Goal: Task Accomplishment & Management: Complete application form

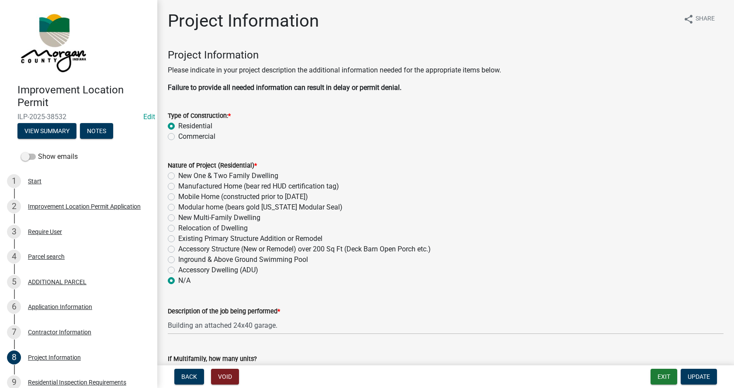
scroll to position [701, 0]
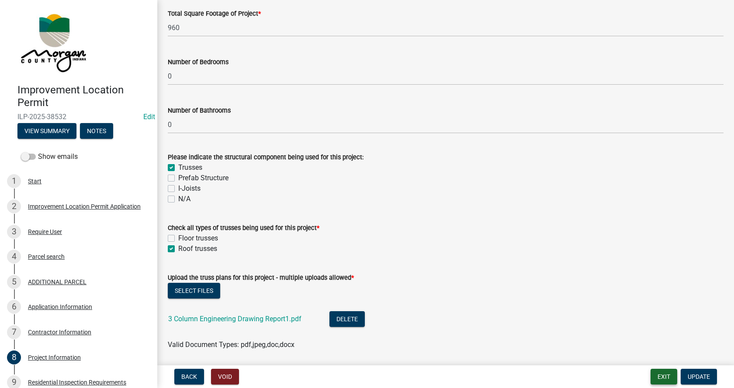
click at [663, 380] on button "Exit" at bounding box center [664, 377] width 27 height 16
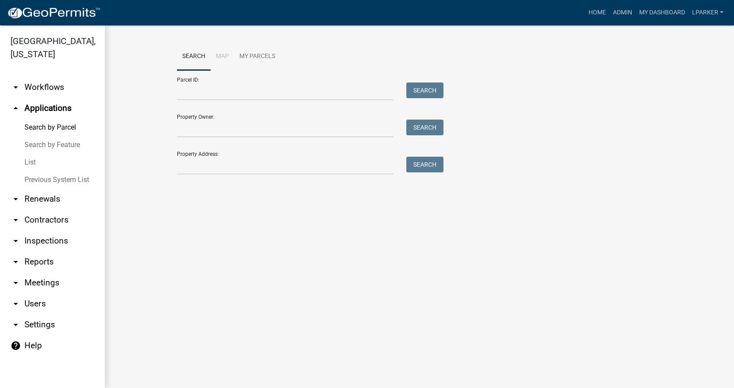
click at [30, 161] on link "List" at bounding box center [52, 162] width 105 height 17
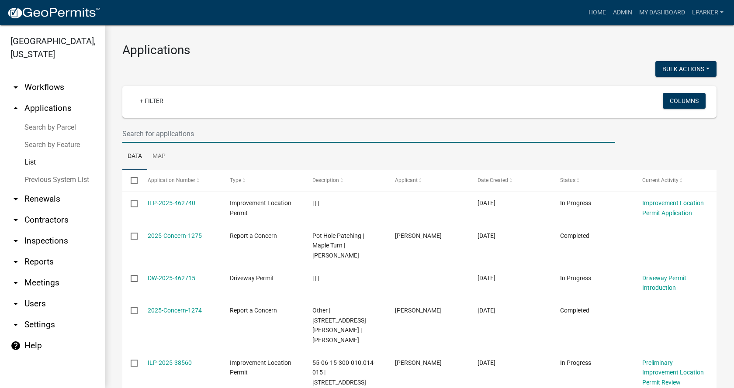
click at [135, 136] on input "text" at bounding box center [368, 134] width 493 height 18
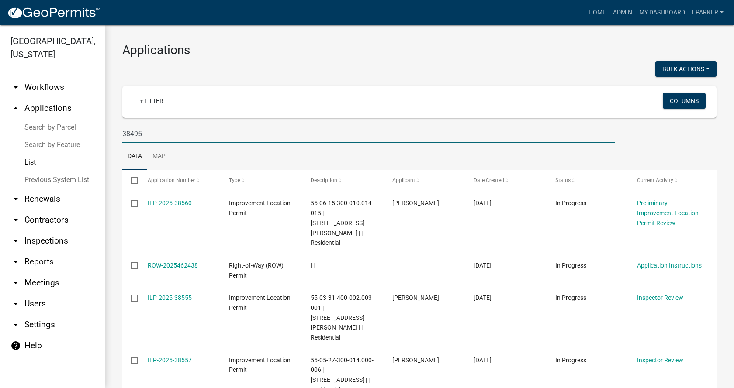
type input "38495"
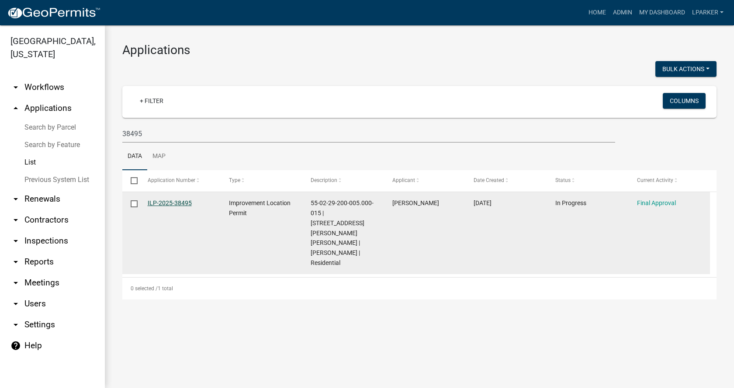
click at [163, 201] on link "ILP-2025-38495" at bounding box center [170, 203] width 44 height 7
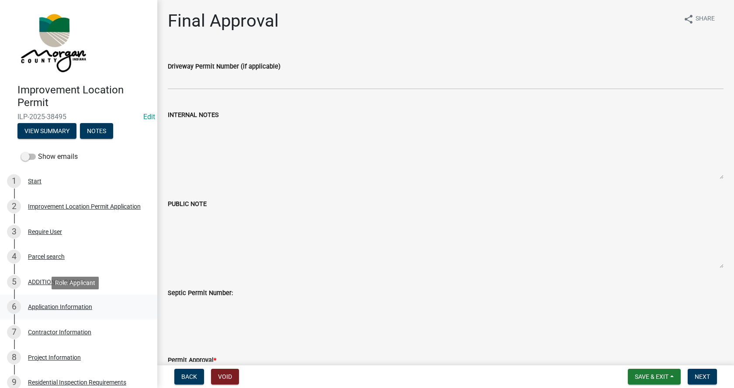
click at [38, 305] on div "Application Information" at bounding box center [60, 307] width 64 height 6
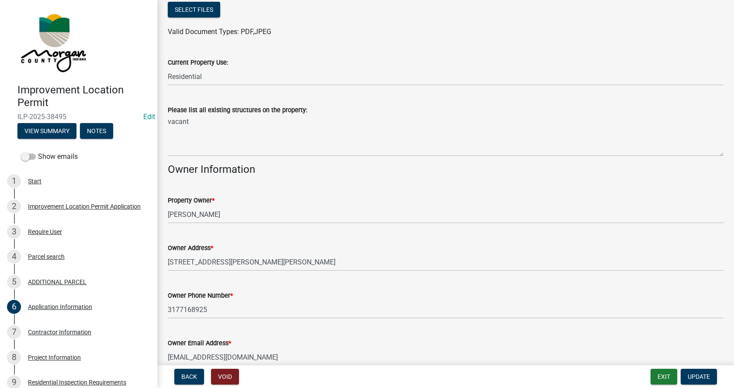
scroll to position [306, 0]
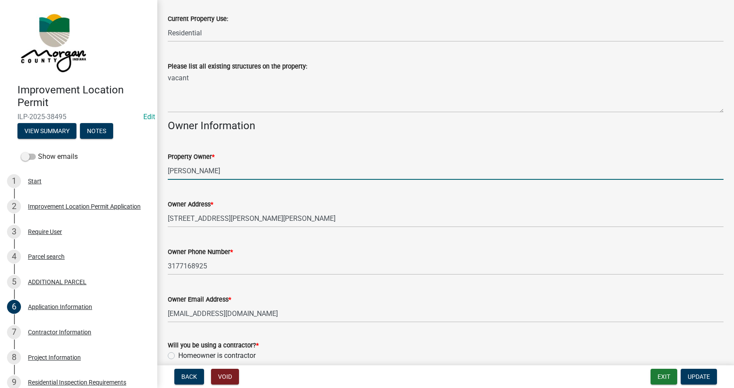
click at [173, 166] on input "[PERSON_NAME]" at bounding box center [446, 171] width 556 height 18
click at [173, 167] on input "[PERSON_NAME]" at bounding box center [446, 171] width 556 height 18
type input "[PERSON_NAME]"
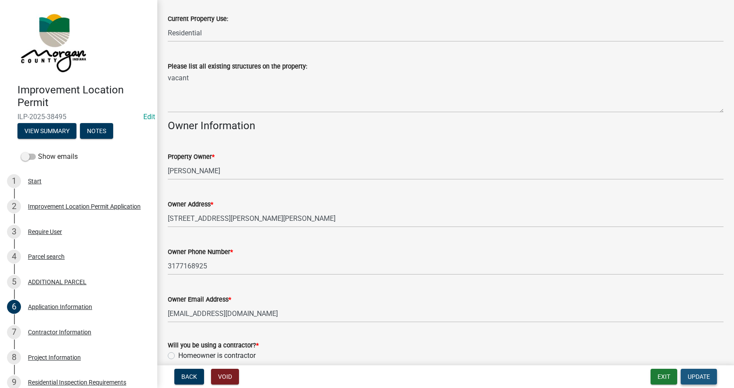
click at [701, 374] on span "Update" at bounding box center [699, 377] width 22 height 7
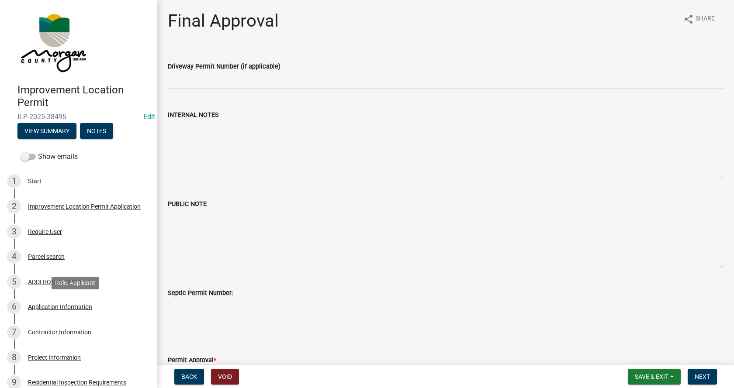
click at [37, 305] on div "Application Information" at bounding box center [60, 307] width 64 height 6
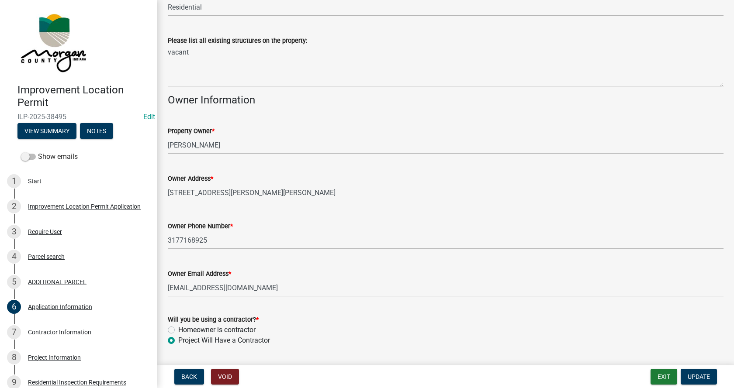
scroll to position [357, 0]
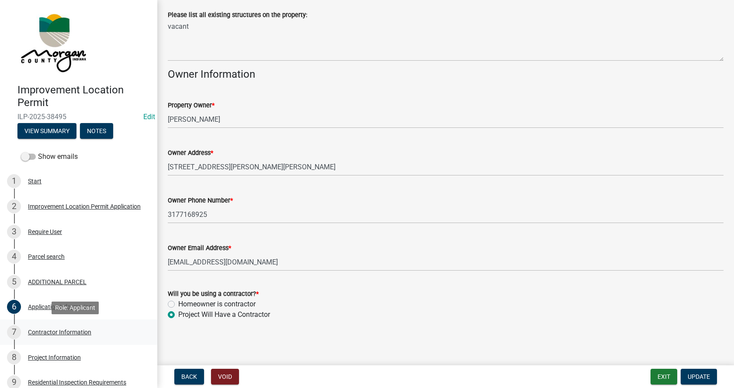
click at [39, 329] on div "Contractor Information" at bounding box center [59, 332] width 63 height 6
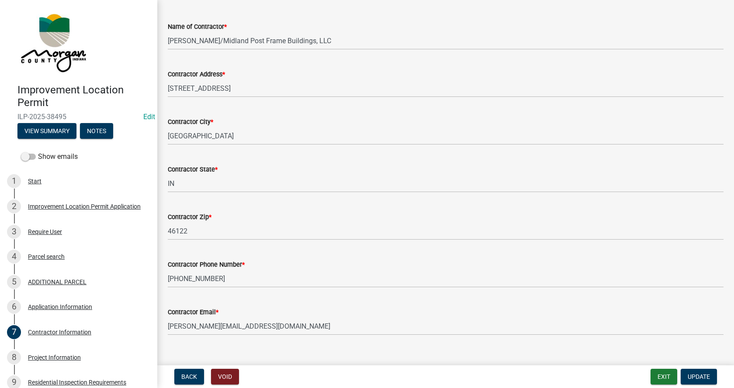
scroll to position [74, 0]
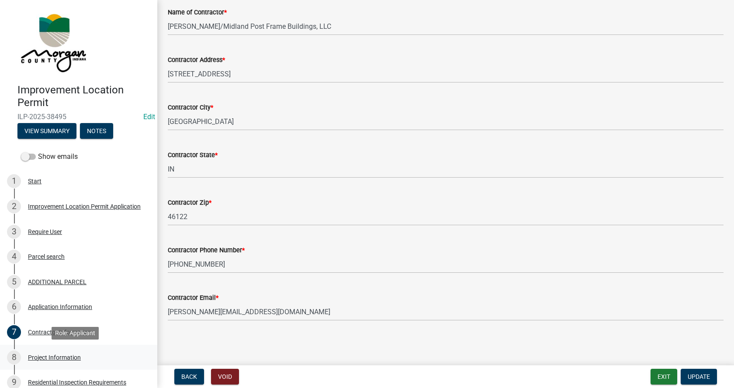
click at [36, 357] on div "Project Information" at bounding box center [54, 358] width 53 height 6
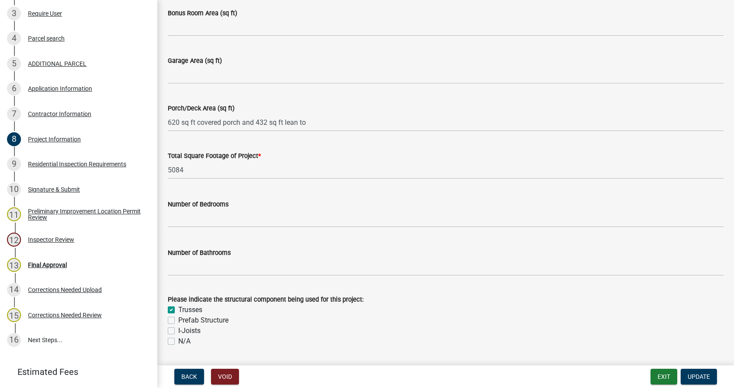
scroll to position [699, 0]
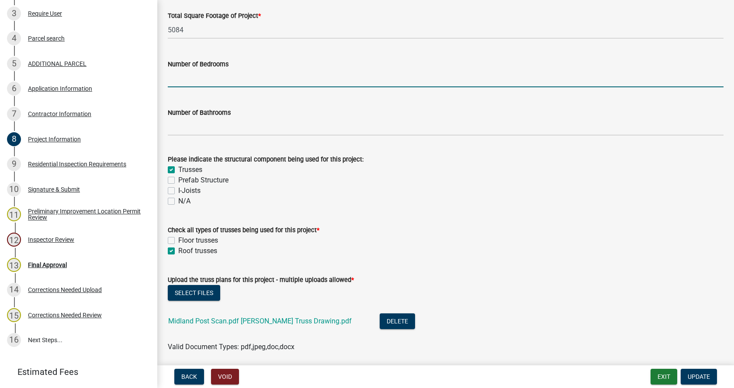
click at [178, 78] on input "text" at bounding box center [446, 78] width 556 height 18
type input "0"
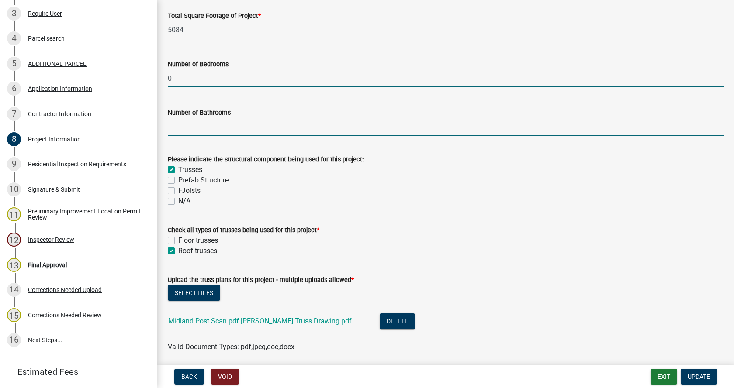
click at [184, 129] on input "text" at bounding box center [446, 127] width 556 height 18
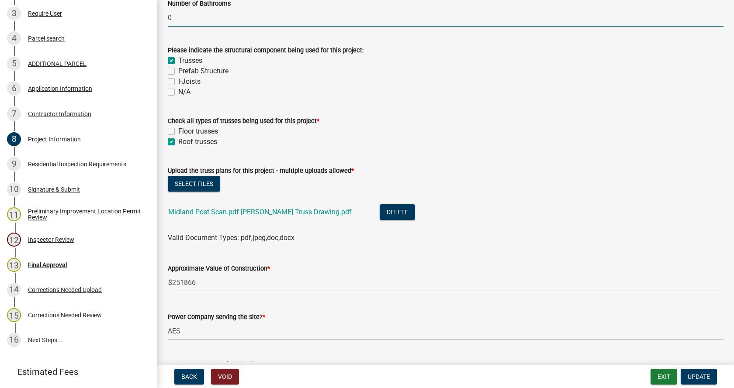
scroll to position [830, 0]
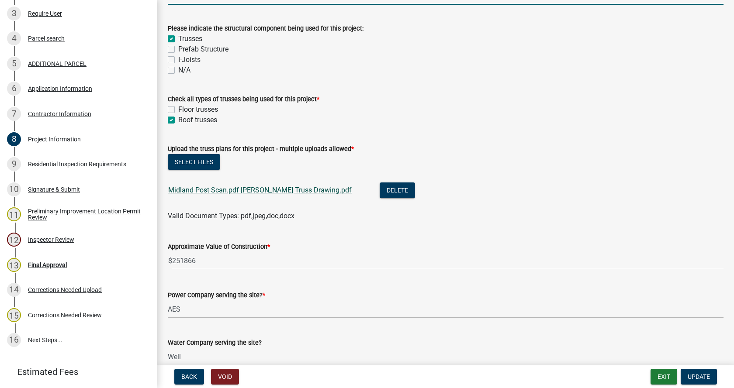
type input "0"
click at [234, 190] on link "Midland Post Scan.pdf [PERSON_NAME] Truss Drawing.pdf" at bounding box center [260, 190] width 184 height 8
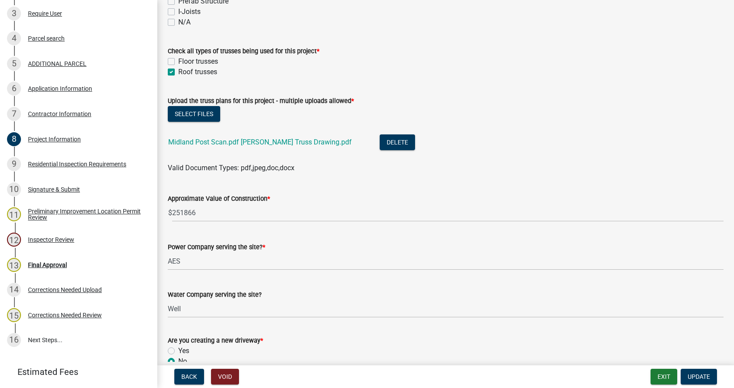
scroll to position [743, 0]
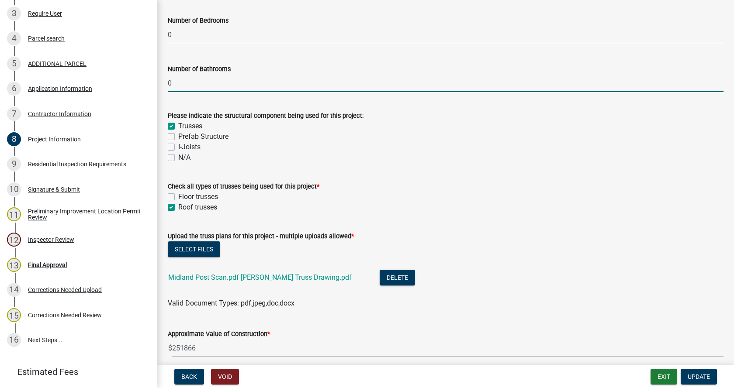
click at [184, 84] on input "0" at bounding box center [446, 83] width 556 height 18
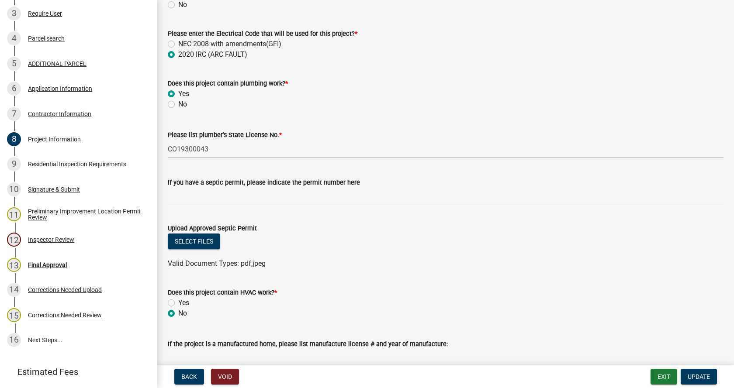
scroll to position [1398, 0]
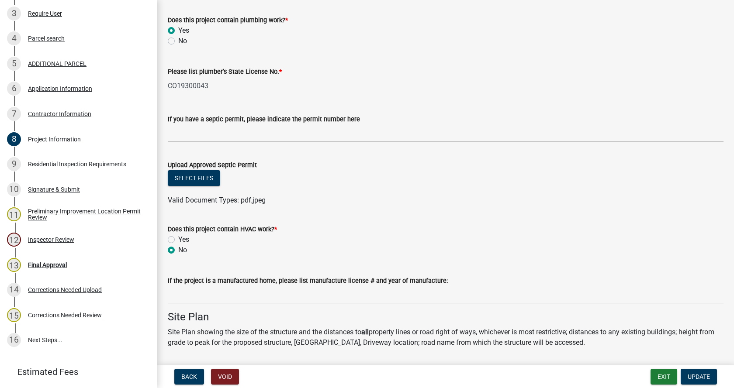
type input "1"
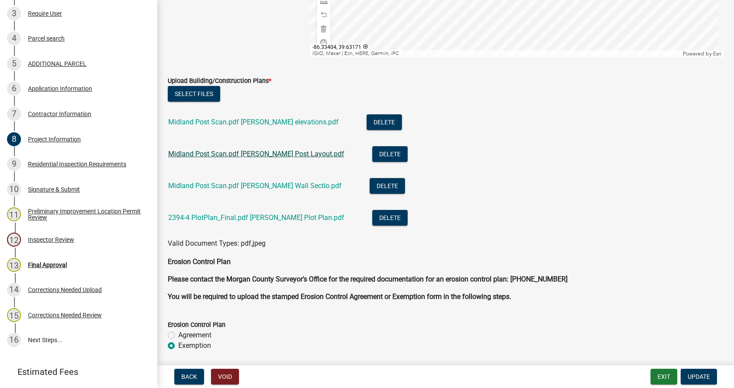
scroll to position [2054, 0]
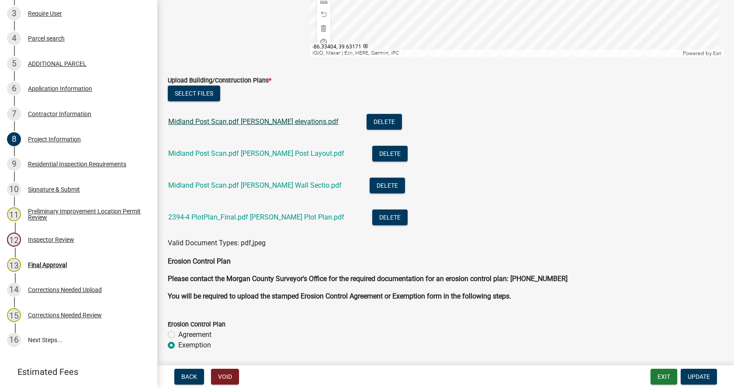
click at [210, 121] on link "Midland Post Scan.pdf [PERSON_NAME] elevations.pdf" at bounding box center [253, 122] width 170 height 8
click at [222, 156] on link "Midland Post Scan.pdf [PERSON_NAME] Post Layout.pdf" at bounding box center [256, 153] width 176 height 8
click at [215, 184] on link "Midland Post Scan.pdf [PERSON_NAME] Wall Sectio.pdf" at bounding box center [254, 185] width 173 height 8
click at [232, 153] on link "Midland Post Scan.pdf [PERSON_NAME] Post Layout.pdf" at bounding box center [256, 153] width 176 height 8
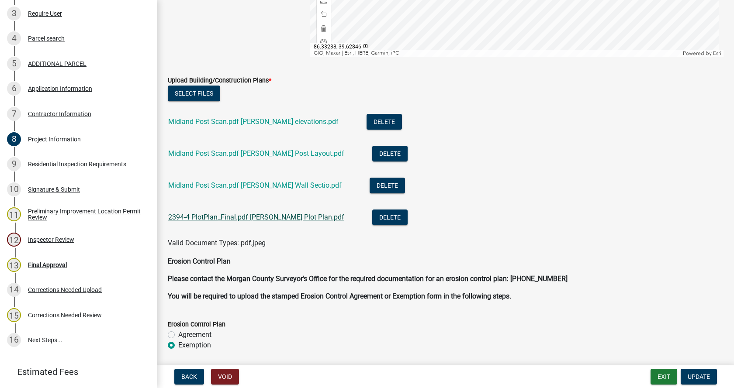
click at [237, 215] on link "2394-4 PlotPlan_Final.pdf [PERSON_NAME] Plot Plan.pdf" at bounding box center [256, 217] width 176 height 8
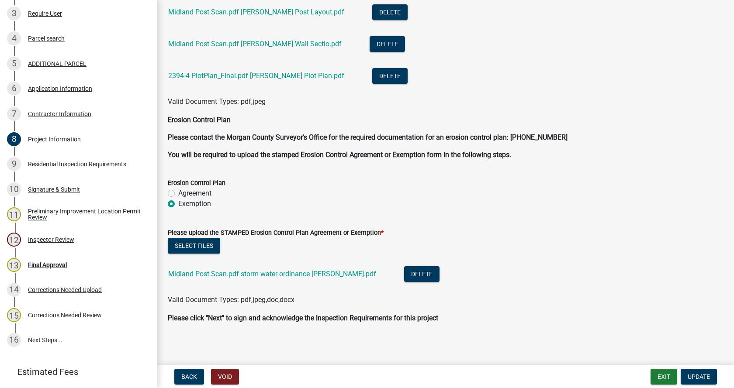
scroll to position [2198, 0]
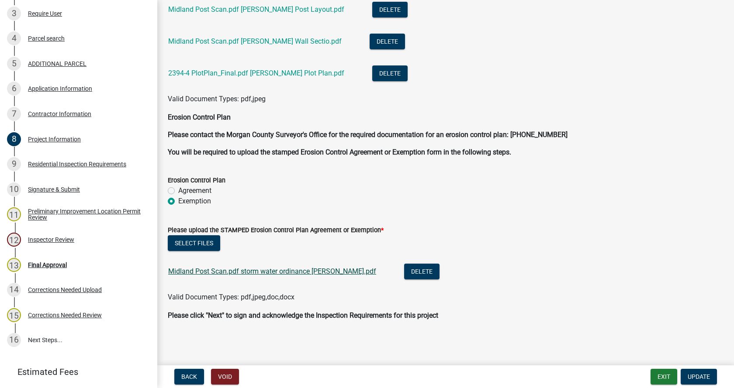
click at [229, 271] on link "Midland Post Scan.pdf storm water ordinance [PERSON_NAME].pdf" at bounding box center [272, 271] width 208 height 8
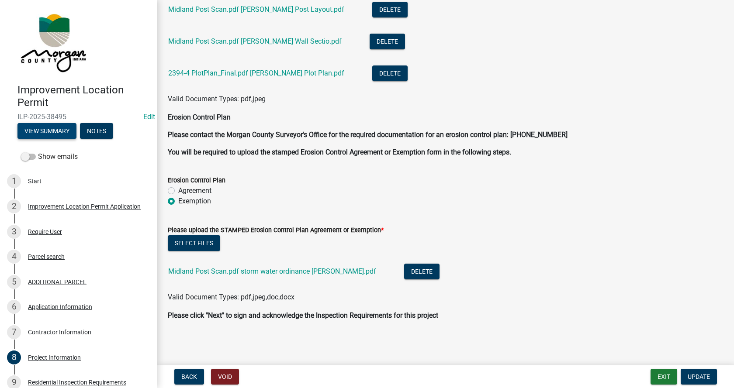
click at [51, 130] on button "View Summary" at bounding box center [46, 131] width 59 height 16
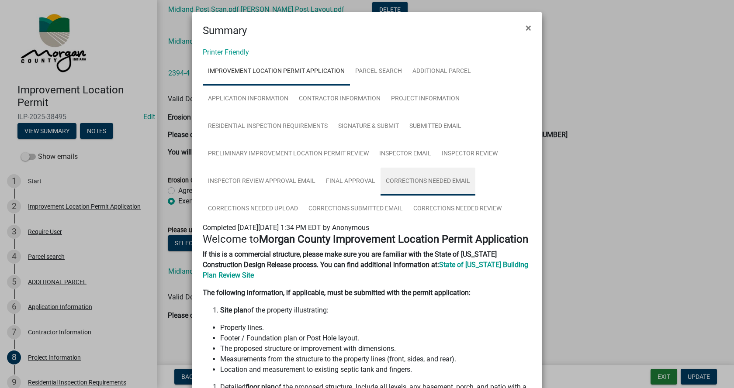
click at [425, 181] on link "Corrections Needed Email" at bounding box center [428, 182] width 95 height 28
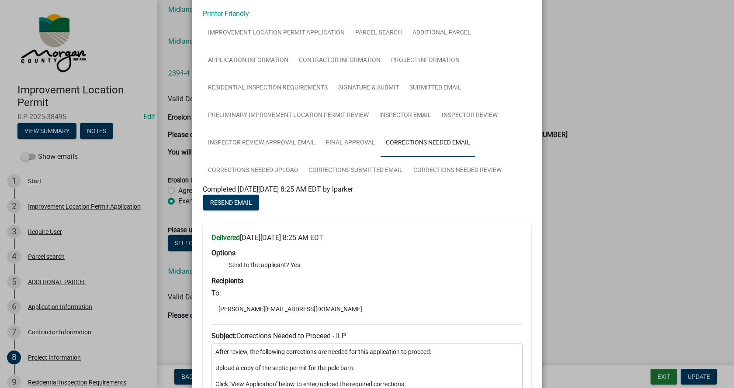
scroll to position [131, 0]
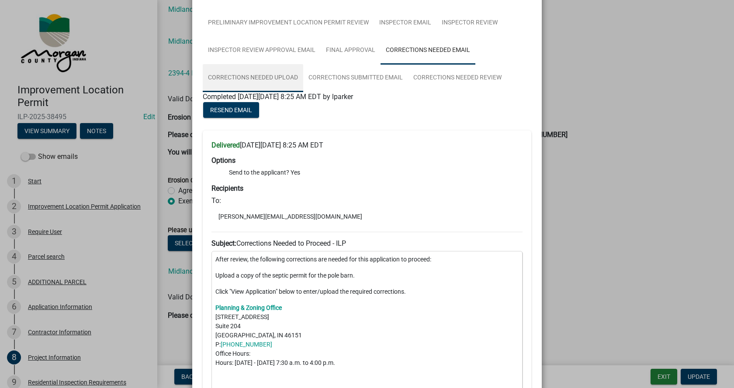
click at [251, 76] on link "Corrections Needed Upload" at bounding box center [253, 78] width 101 height 28
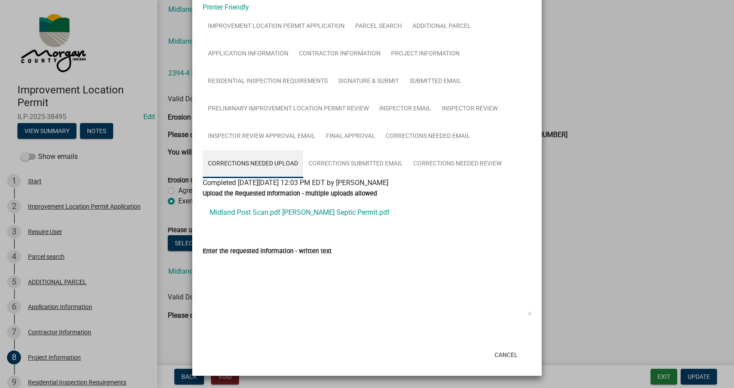
scroll to position [45, 0]
click at [286, 211] on link "Midland Post Scan.pdf [PERSON_NAME] Septic Permit.pdf" at bounding box center [367, 212] width 329 height 21
click at [501, 355] on button "Cancel" at bounding box center [506, 355] width 37 height 16
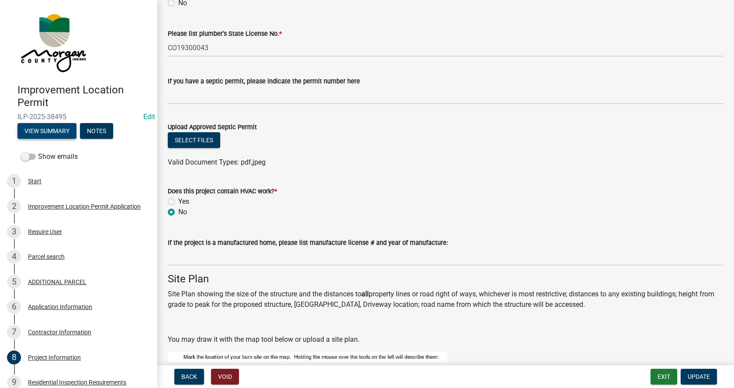
scroll to position [1412, 0]
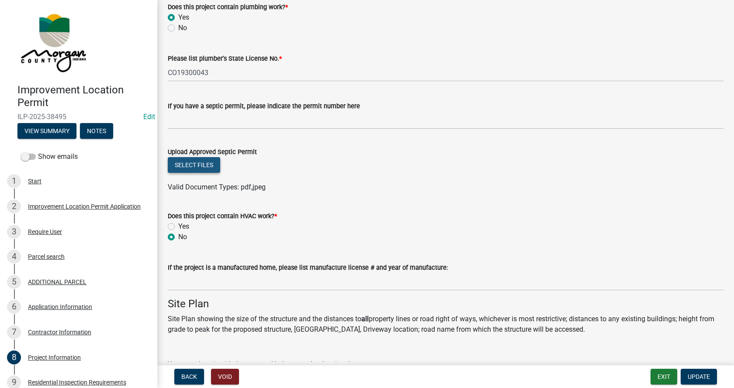
click at [195, 163] on button "Select files" at bounding box center [194, 165] width 52 height 16
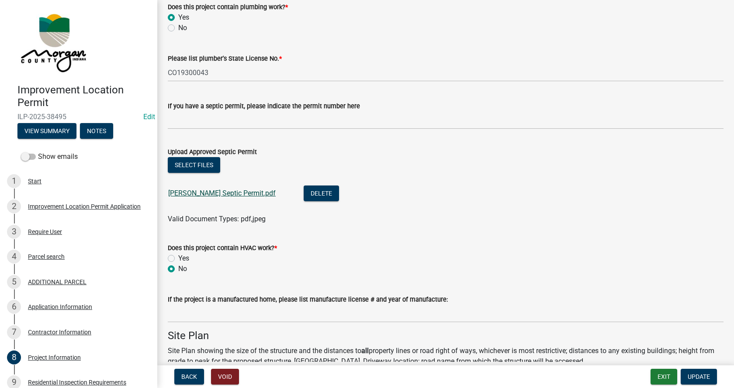
click at [205, 193] on link "[PERSON_NAME] Septic Permit.pdf" at bounding box center [222, 193] width 108 height 8
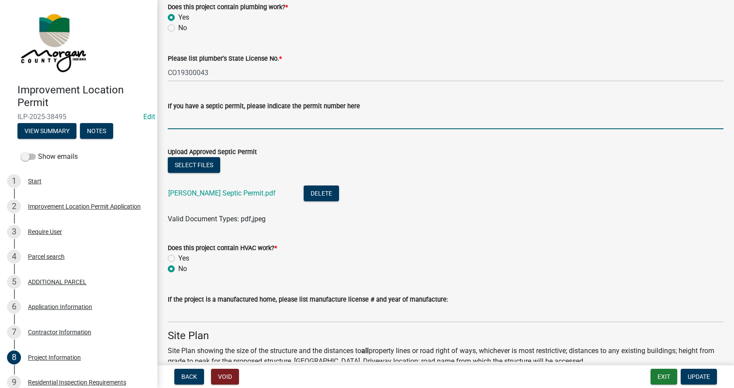
click at [201, 122] on input "If you have a septic permit, please indicate the permit number here" at bounding box center [446, 120] width 556 height 18
type input "25-080"
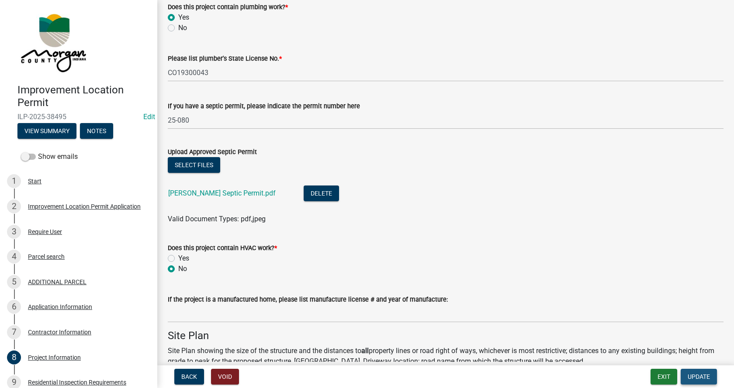
click at [705, 376] on span "Update" at bounding box center [699, 377] width 22 height 7
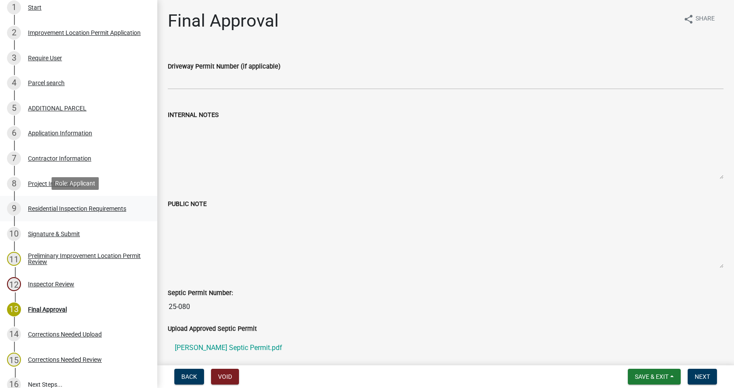
scroll to position [175, 0]
click at [31, 181] on div "Project Information" at bounding box center [54, 183] width 53 height 6
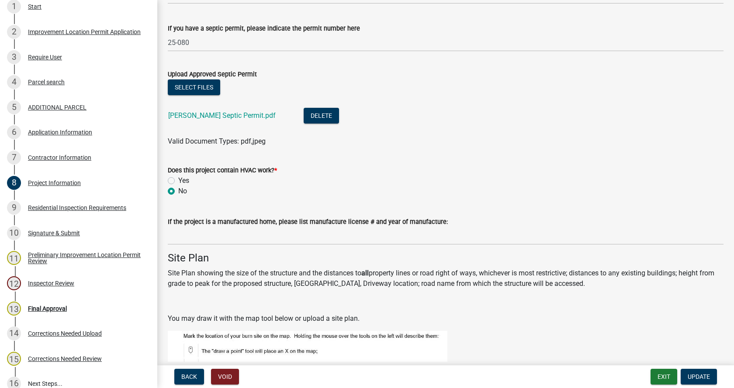
scroll to position [1442, 0]
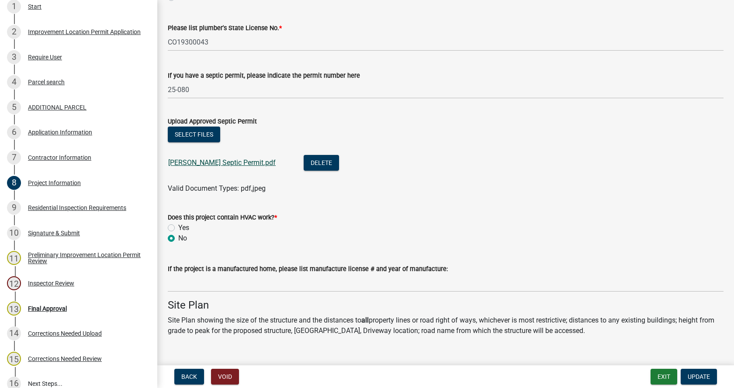
click at [201, 163] on link "[PERSON_NAME] Septic Permit.pdf" at bounding box center [222, 163] width 108 height 8
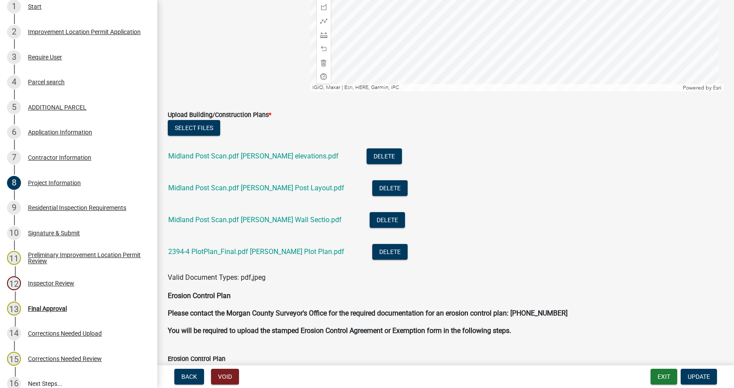
scroll to position [2054, 0]
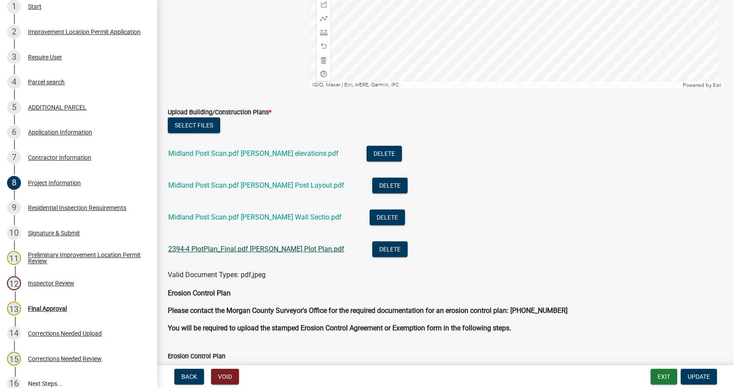
click at [197, 250] on link "2394-4 PlotPlan_Final.pdf [PERSON_NAME] Plot Plan.pdf" at bounding box center [256, 249] width 176 height 8
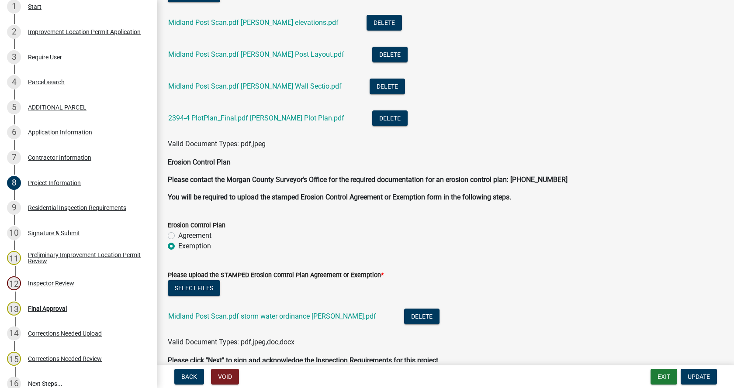
scroll to position [2230, 0]
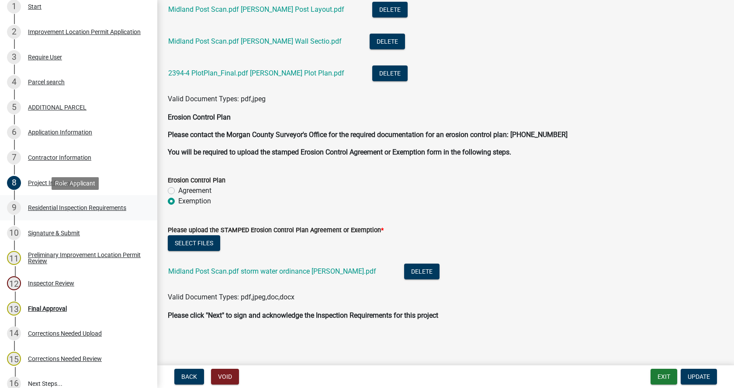
click at [45, 207] on div "Residential Inspection Requirements" at bounding box center [77, 208] width 98 height 6
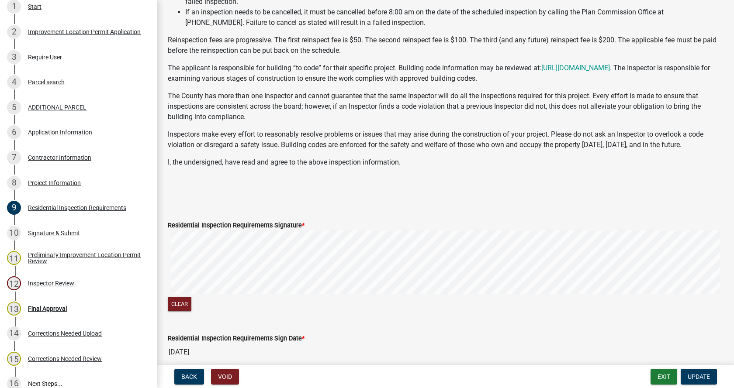
scroll to position [131, 0]
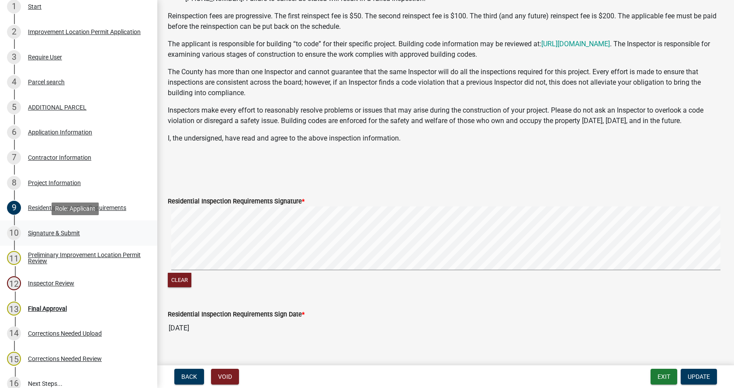
click at [36, 231] on div "Signature & Submit" at bounding box center [54, 233] width 52 height 6
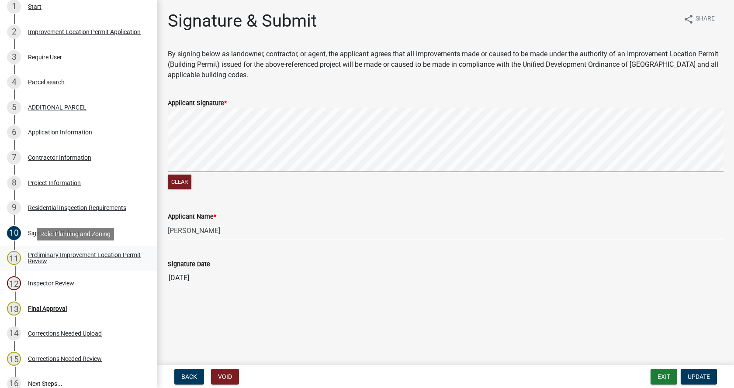
click at [37, 256] on div "Preliminary Improvement Location Permit Review" at bounding box center [85, 258] width 115 height 12
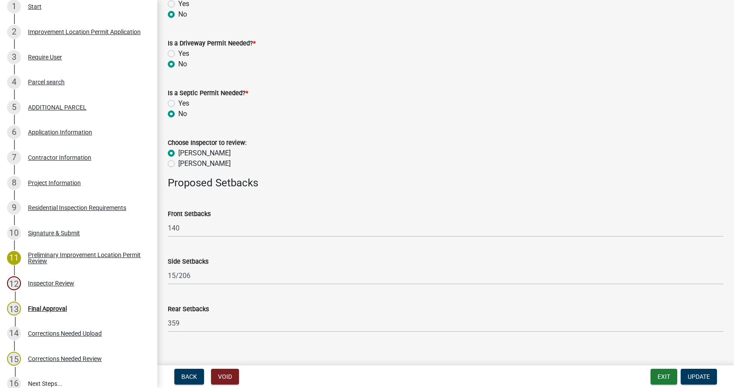
scroll to position [427, 0]
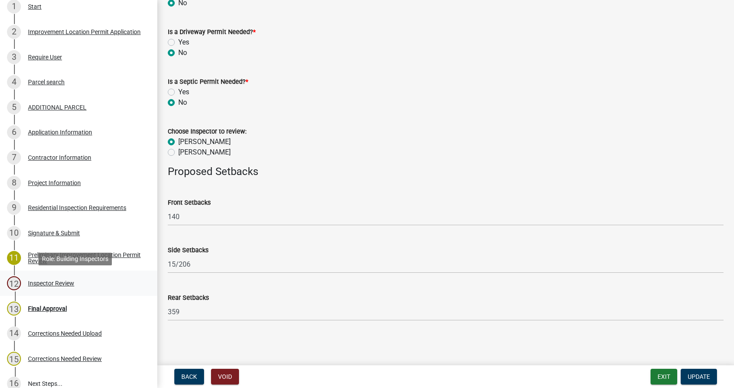
click at [35, 282] on div "Inspector Review" at bounding box center [51, 284] width 46 height 6
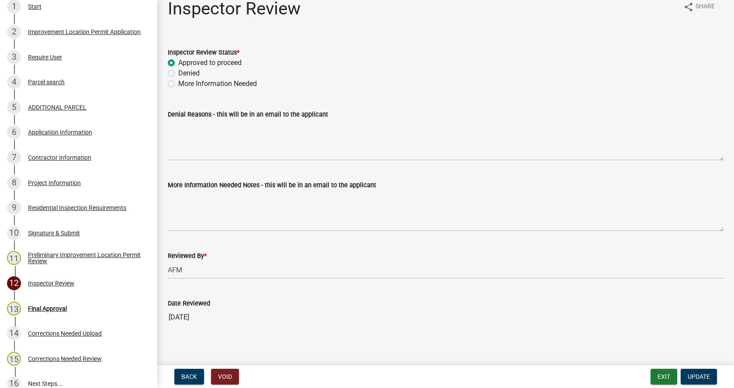
scroll to position [17, 0]
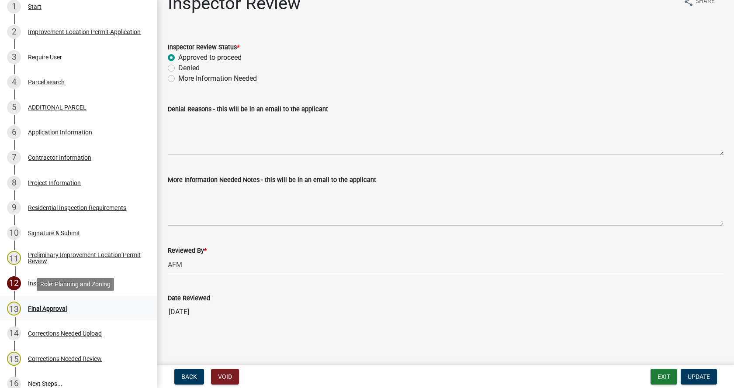
click at [31, 308] on div "Final Approval" at bounding box center [47, 309] width 39 height 6
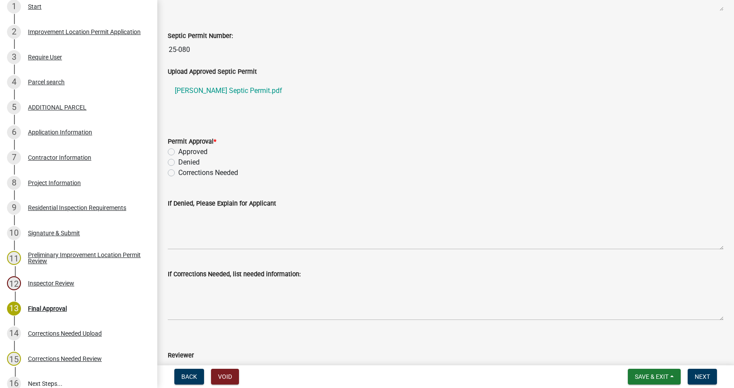
scroll to position [262, 0]
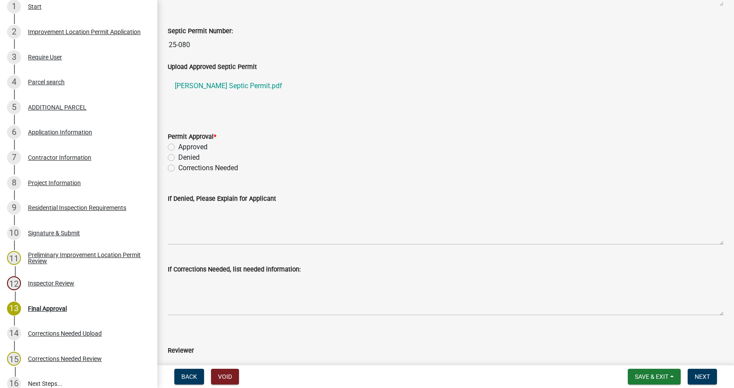
click at [178, 147] on label "Approved" at bounding box center [192, 147] width 29 height 10
click at [178, 147] on input "Approved" at bounding box center [181, 145] width 6 height 6
radio input "true"
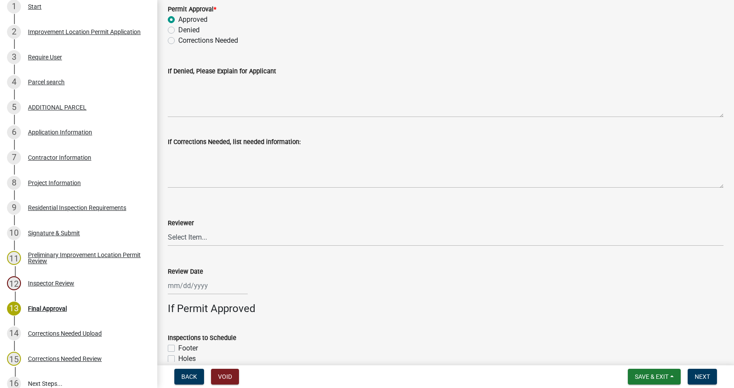
scroll to position [393, 0]
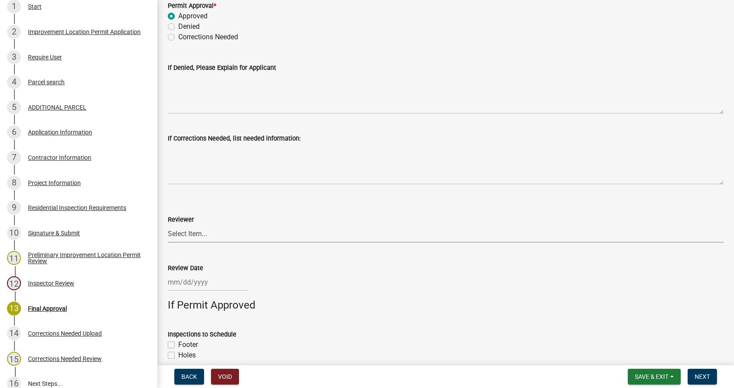
click at [194, 232] on select "Select Item... [PERSON_NAME] [PERSON_NAME] [PERSON_NAME]" at bounding box center [446, 234] width 556 height 18
click at [168, 225] on select "Select Item... [PERSON_NAME] [PERSON_NAME] [PERSON_NAME]" at bounding box center [446, 234] width 556 height 18
select select "4bf9213e-c266-4258-8e9b-d5f6a07002fa"
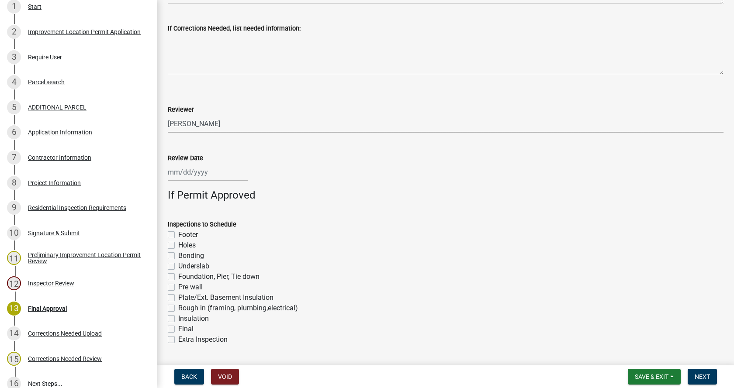
scroll to position [524, 0]
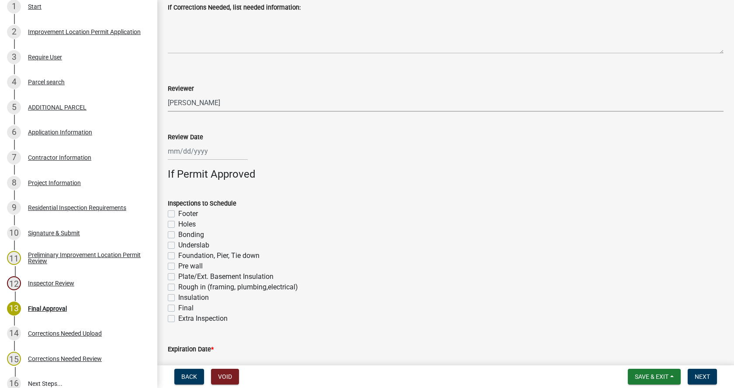
select select "8"
select select "2025"
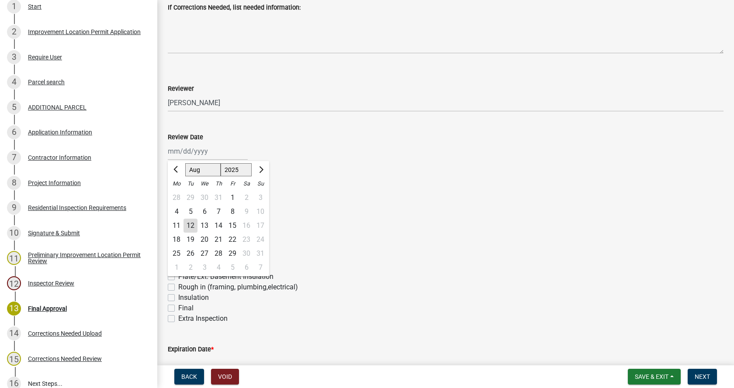
click at [183, 149] on div "[PERSON_NAME] Feb Mar Apr [PERSON_NAME][DATE] Oct Nov [DATE] 1526 1527 1528 152…" at bounding box center [208, 151] width 80 height 18
click at [192, 225] on div "12" at bounding box center [191, 226] width 14 height 14
type input "[DATE]"
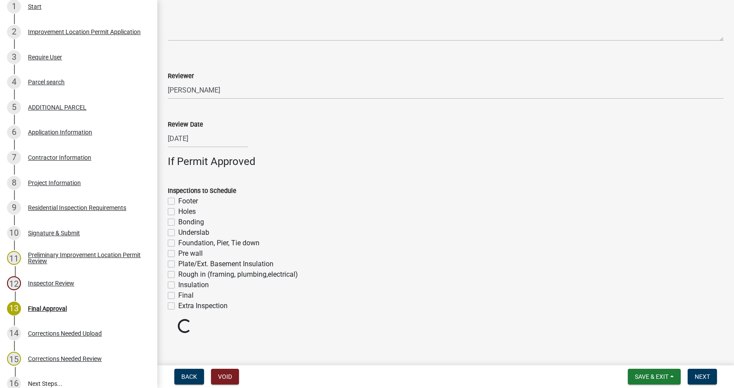
scroll to position [544, 0]
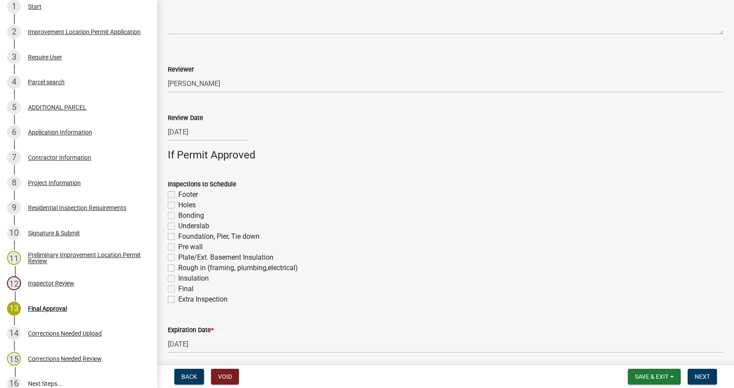
click at [178, 197] on label "Footer" at bounding box center [188, 195] width 20 height 10
click at [178, 195] on input "Footer" at bounding box center [181, 193] width 6 height 6
checkbox input "true"
checkbox input "false"
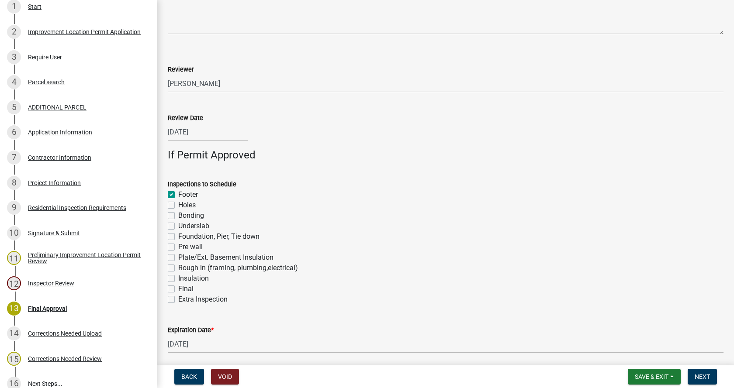
checkbox input "false"
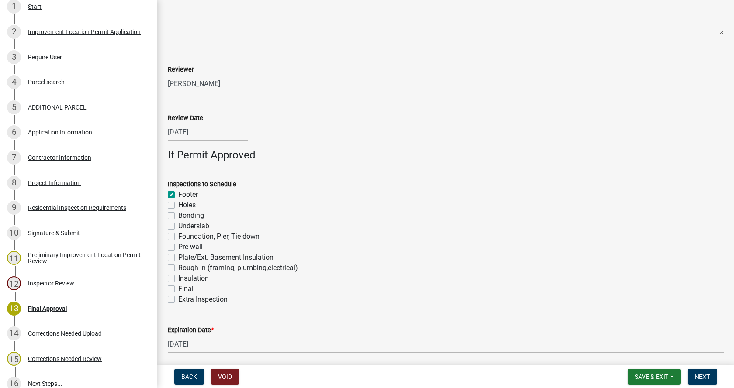
checkbox input "false"
click at [178, 237] on label "Foundation, Pier, Tie down" at bounding box center [218, 237] width 81 height 10
click at [178, 237] on input "Foundation, Pier, Tie down" at bounding box center [181, 235] width 6 height 6
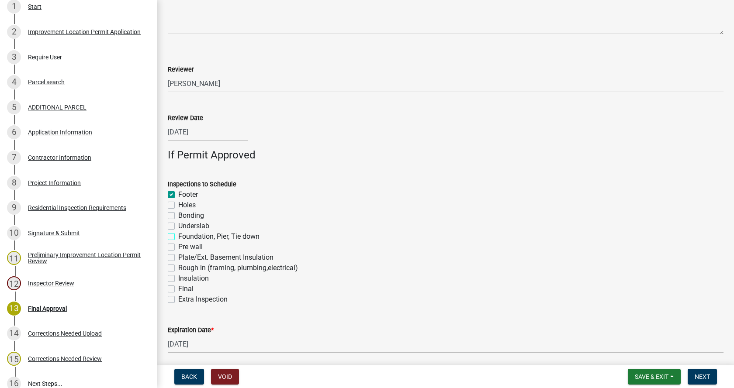
checkbox input "true"
checkbox input "false"
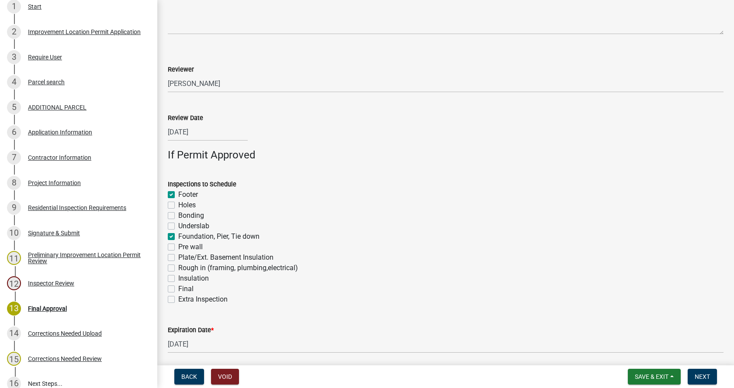
checkbox input "true"
checkbox input "false"
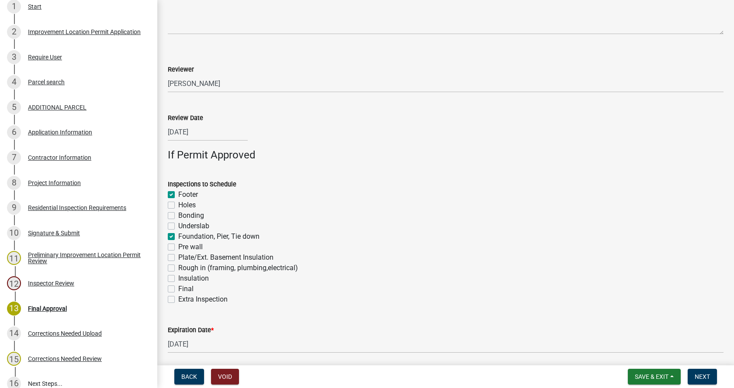
checkbox input "false"
click at [178, 269] on label "Rough in (framing, plumbing,electrical)" at bounding box center [238, 268] width 120 height 10
click at [178, 269] on input "Rough in (framing, plumbing,electrical)" at bounding box center [181, 266] width 6 height 6
checkbox input "true"
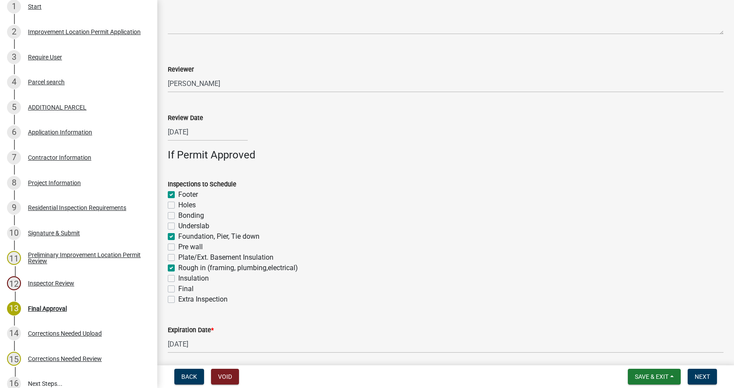
checkbox input "true"
checkbox input "false"
checkbox input "true"
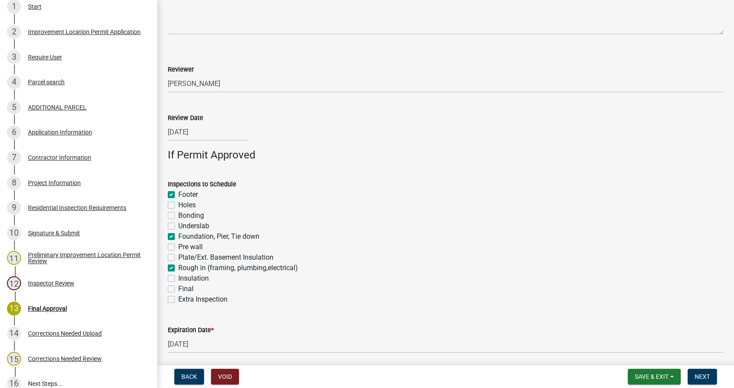
checkbox input "false"
checkbox input "true"
checkbox input "false"
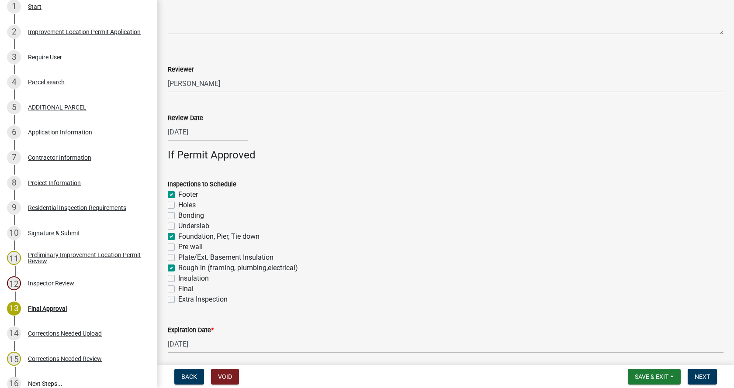
checkbox input "false"
click at [178, 278] on label "Insulation" at bounding box center [193, 279] width 31 height 10
click at [178, 278] on input "Insulation" at bounding box center [181, 277] width 6 height 6
checkbox input "true"
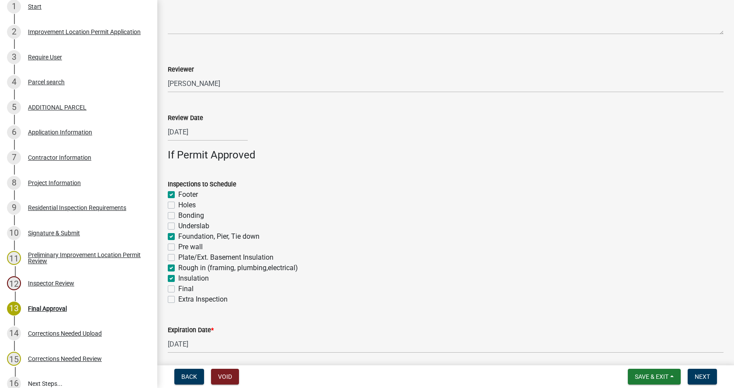
checkbox input "false"
checkbox input "true"
checkbox input "false"
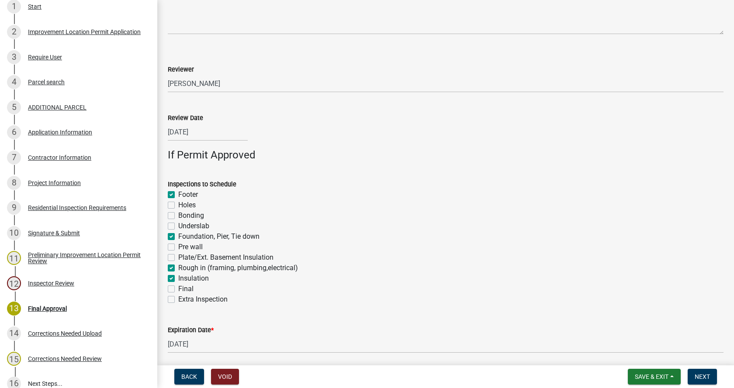
checkbox input "false"
checkbox input "true"
checkbox input "false"
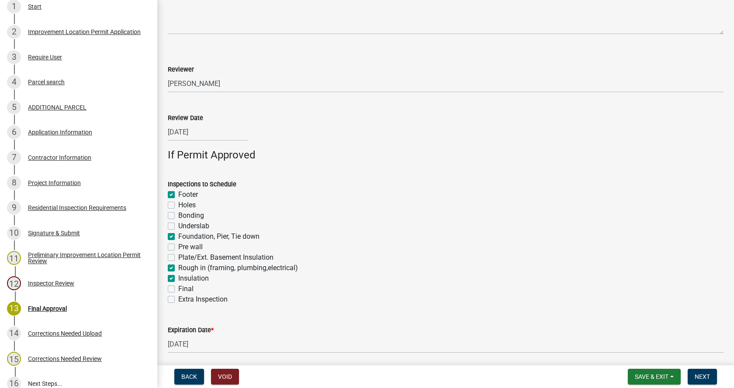
click at [178, 289] on label "Final" at bounding box center [185, 289] width 15 height 10
click at [178, 289] on input "Final" at bounding box center [181, 287] width 6 height 6
checkbox input "true"
checkbox input "false"
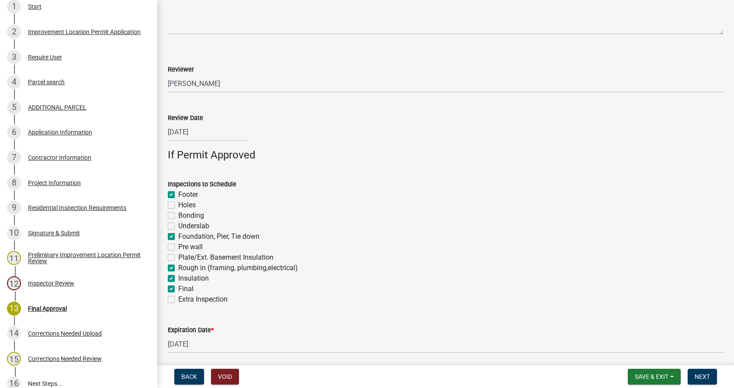
checkbox input "false"
checkbox input "true"
checkbox input "false"
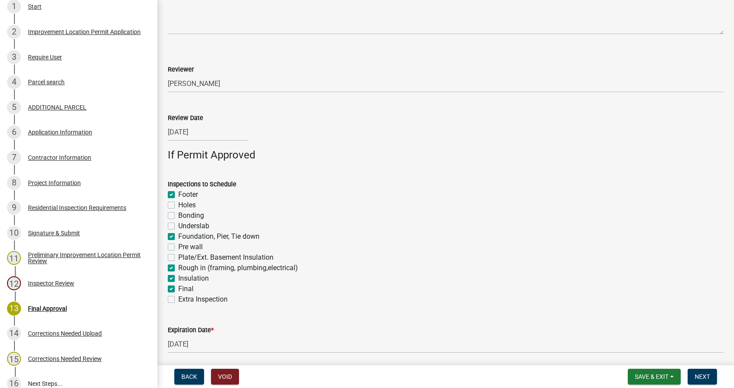
checkbox input "true"
checkbox input "false"
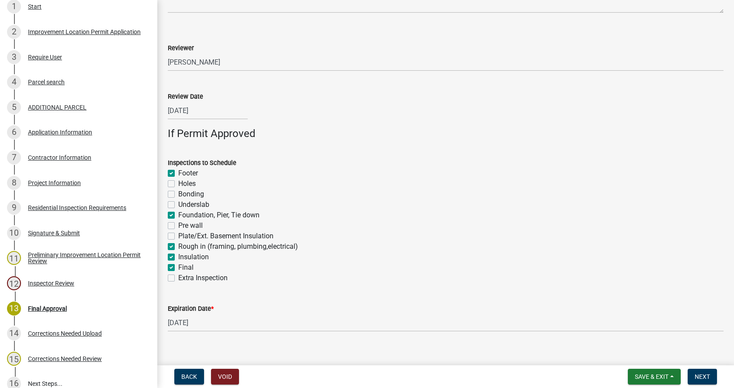
scroll to position [577, 0]
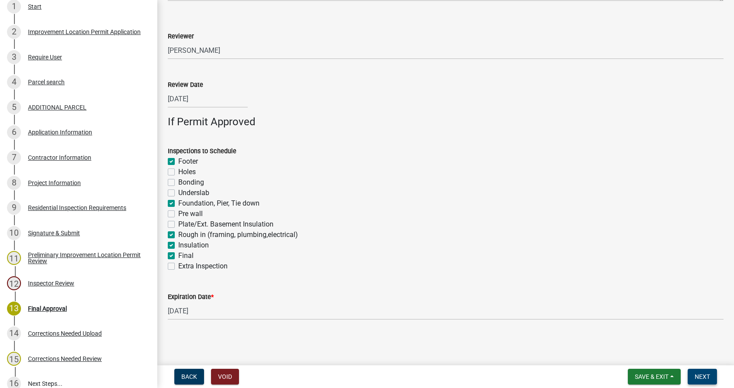
click at [709, 375] on span "Next" at bounding box center [702, 377] width 15 height 7
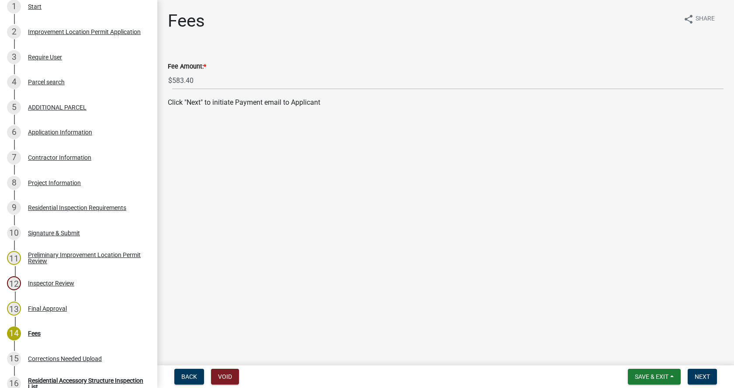
scroll to position [351, 0]
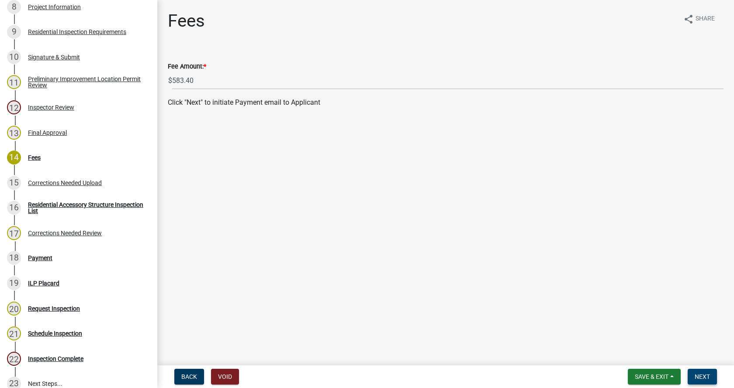
click at [702, 375] on span "Next" at bounding box center [702, 377] width 15 height 7
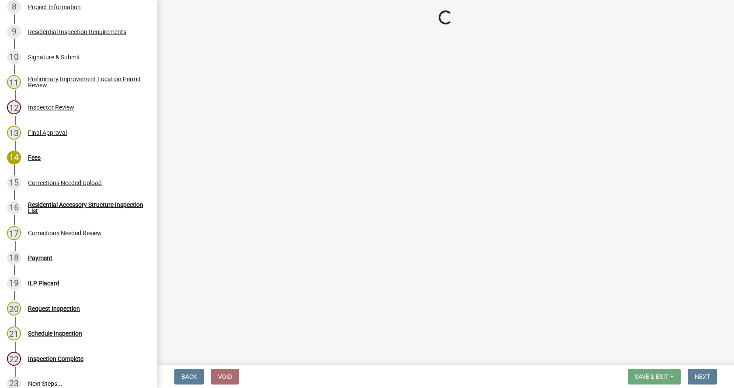
select select "3: 3"
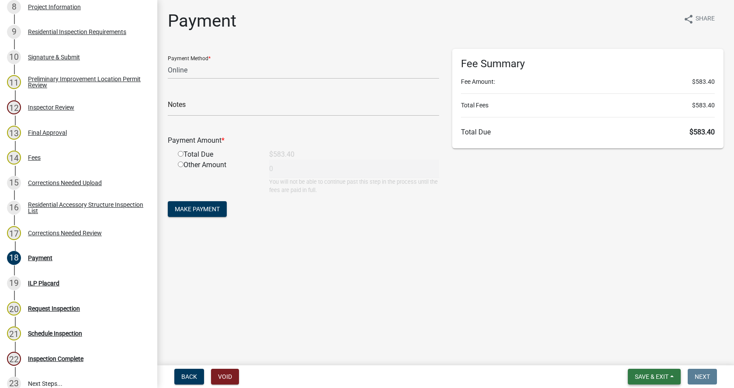
click at [666, 376] on span "Save & Exit" at bounding box center [652, 377] width 34 height 7
click at [631, 355] on button "Save & Exit" at bounding box center [646, 354] width 70 height 21
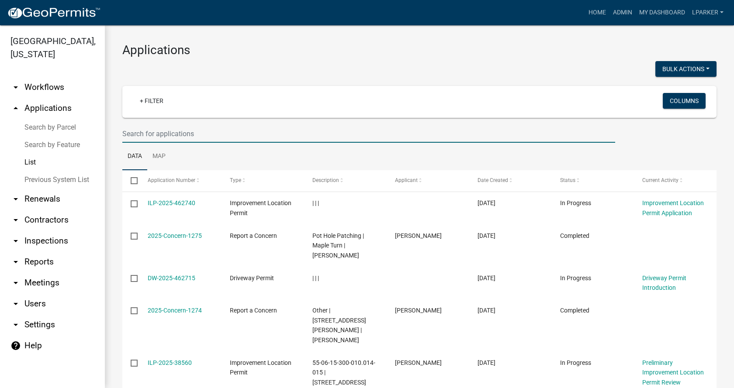
click at [165, 132] on input "text" at bounding box center [368, 134] width 493 height 18
type input "38491"
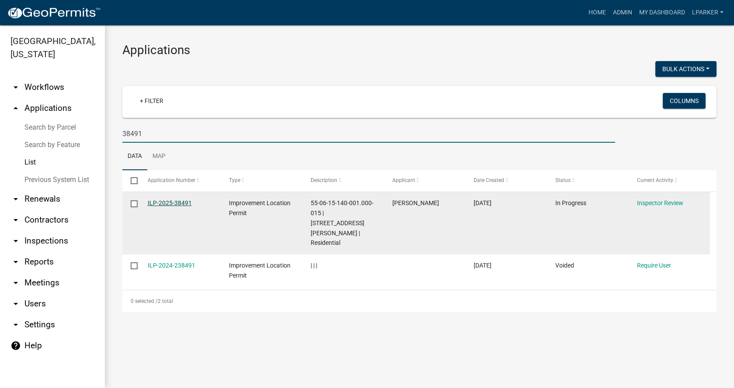
click at [163, 200] on link "ILP-2025-38491" at bounding box center [170, 203] width 44 height 7
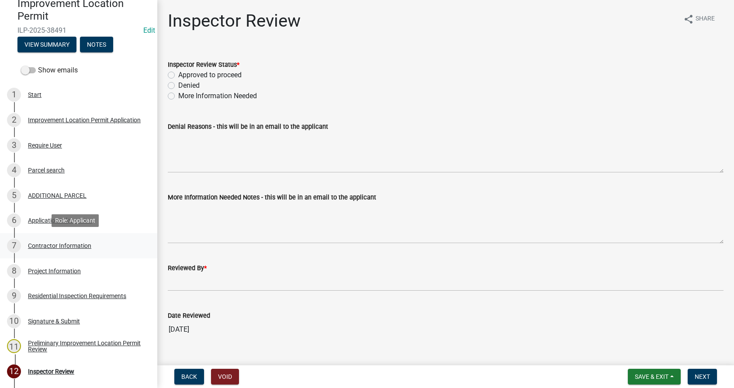
scroll to position [87, 0]
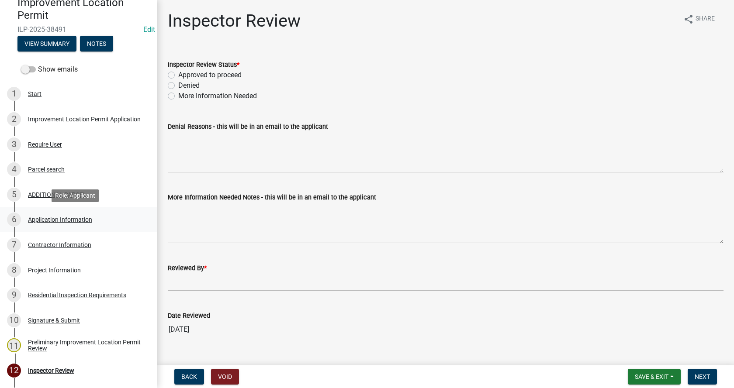
click at [38, 217] on div "Application Information" at bounding box center [60, 220] width 64 height 6
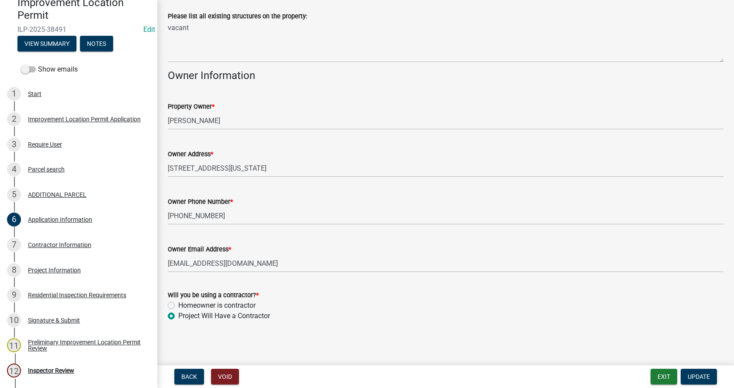
scroll to position [357, 0]
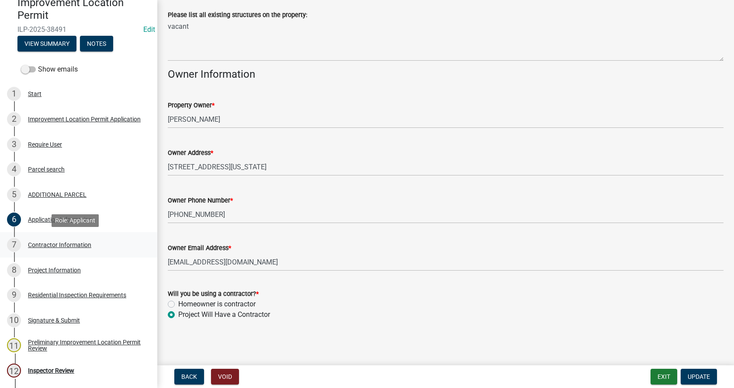
click at [36, 243] on div "Contractor Information" at bounding box center [59, 245] width 63 height 6
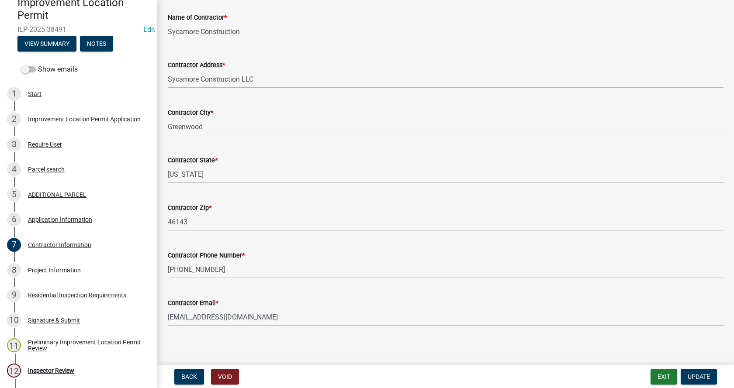
scroll to position [74, 0]
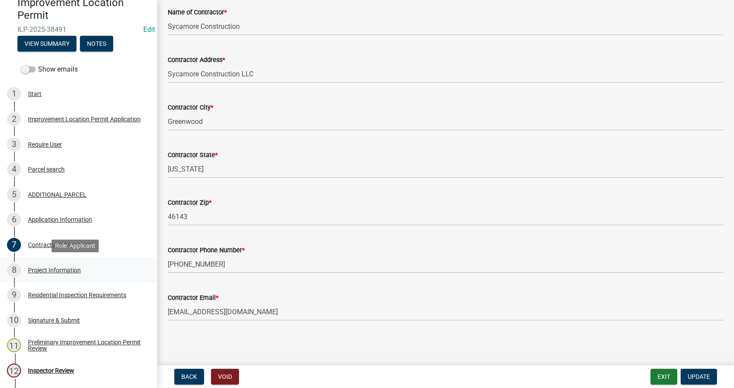
click at [35, 267] on div "Project Information" at bounding box center [54, 270] width 53 height 6
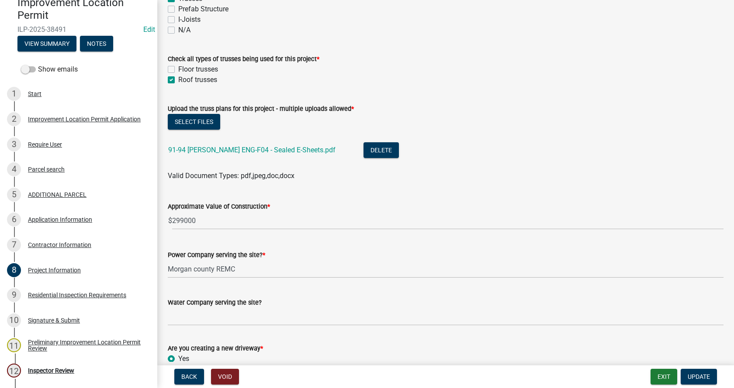
scroll to position [874, 0]
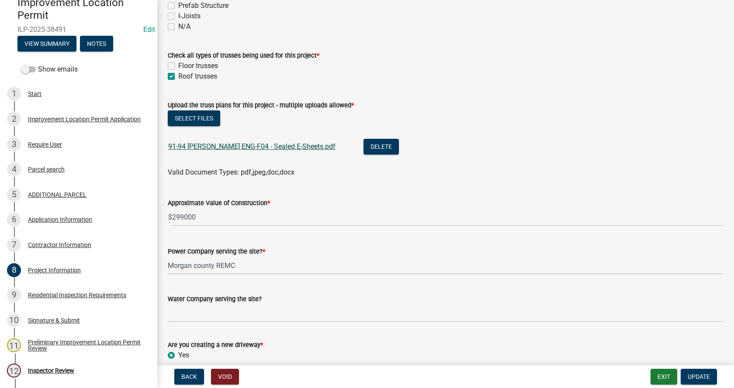
click at [215, 146] on link "91-94 [PERSON_NAME] ENG-F04 - Sealed E-Sheets.pdf" at bounding box center [251, 146] width 167 height 8
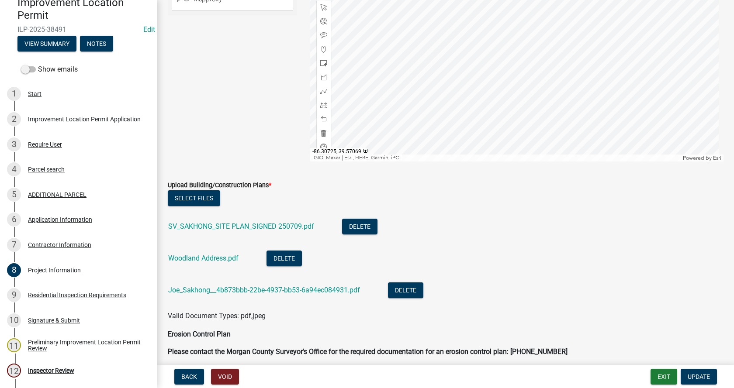
scroll to position [2141, 0]
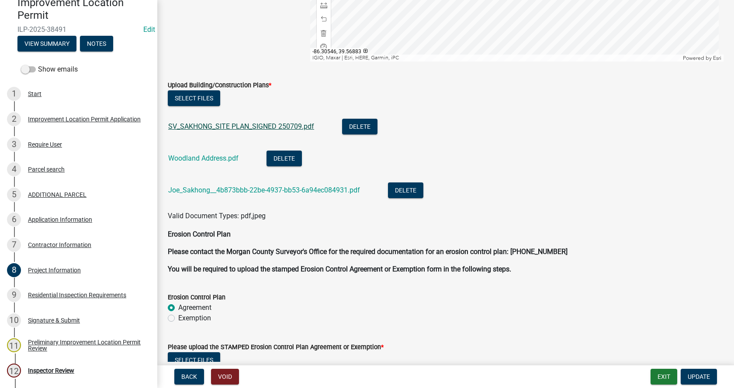
click at [220, 125] on link "SV_SAKHONG_SITE PLAN_SIGNED 250709.pdf" at bounding box center [241, 126] width 146 height 8
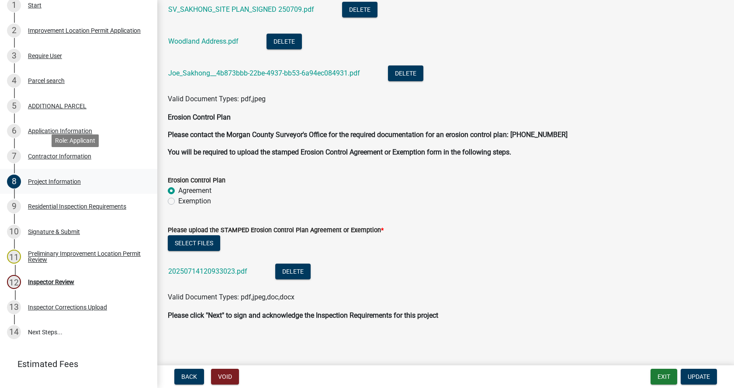
scroll to position [194, 0]
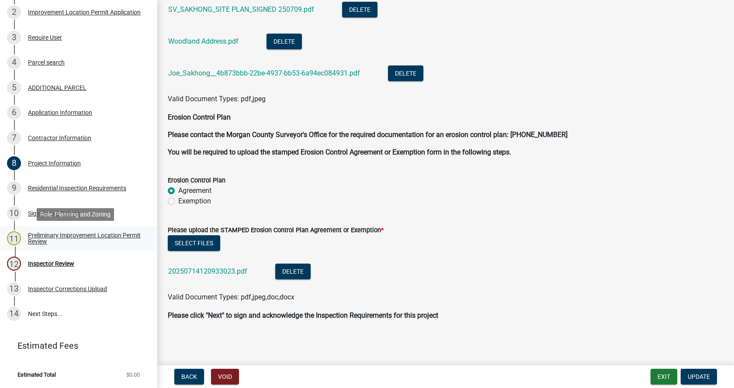
click at [34, 234] on div "Preliminary Improvement Location Permit Review" at bounding box center [85, 238] width 115 height 12
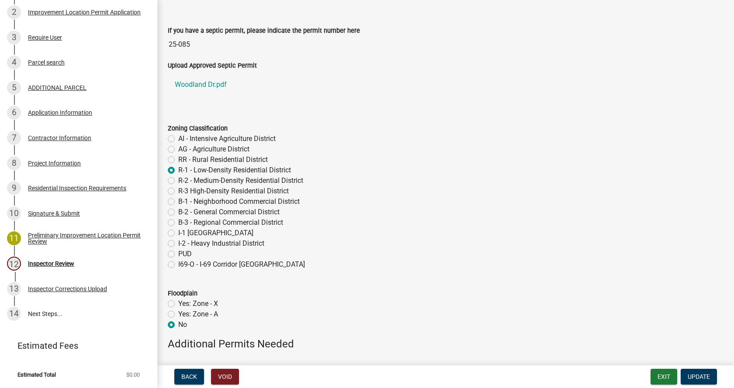
scroll to position [0, 0]
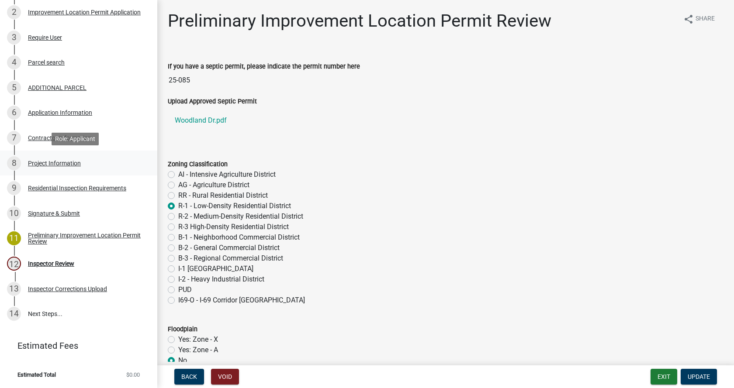
click at [34, 161] on div "Project Information" at bounding box center [54, 163] width 53 height 6
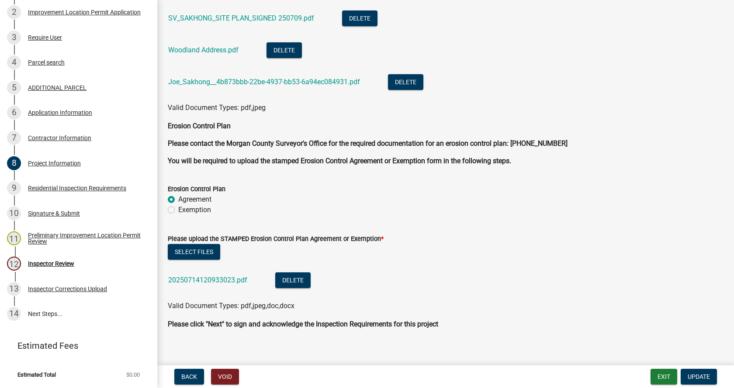
scroll to position [2258, 0]
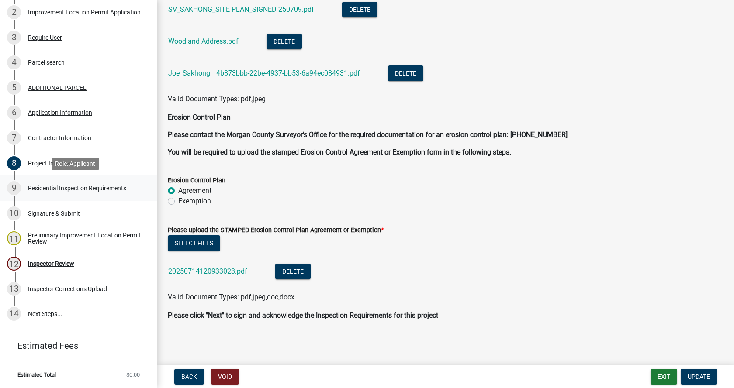
click at [30, 187] on div "Residential Inspection Requirements" at bounding box center [77, 188] width 98 height 6
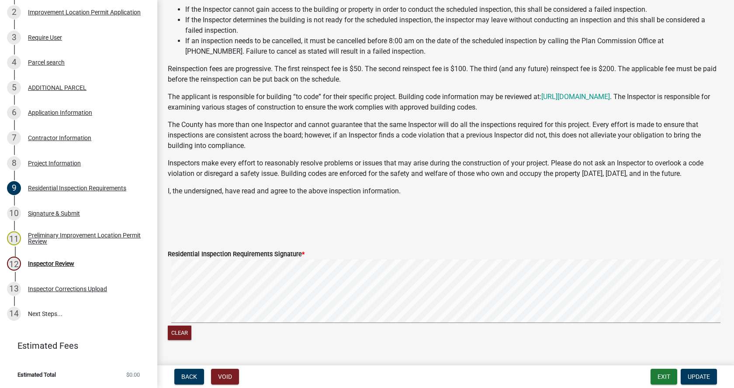
scroll to position [184, 0]
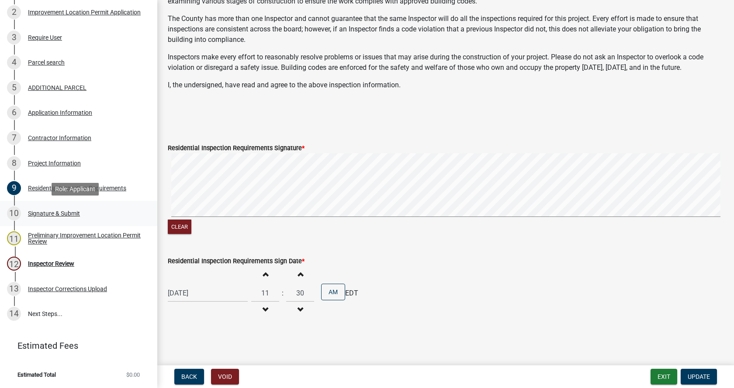
click at [40, 209] on div "10 Signature & Submit" at bounding box center [75, 214] width 136 height 14
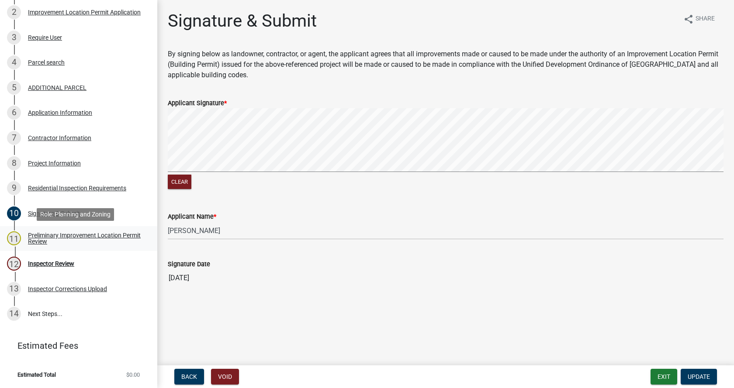
click at [33, 234] on div "Preliminary Improvement Location Permit Review" at bounding box center [85, 238] width 115 height 12
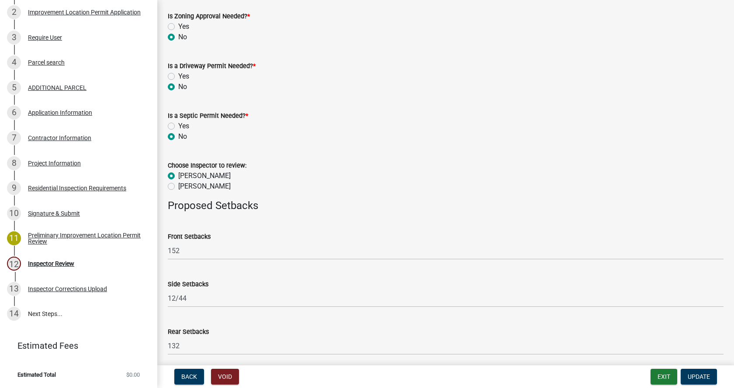
scroll to position [427, 0]
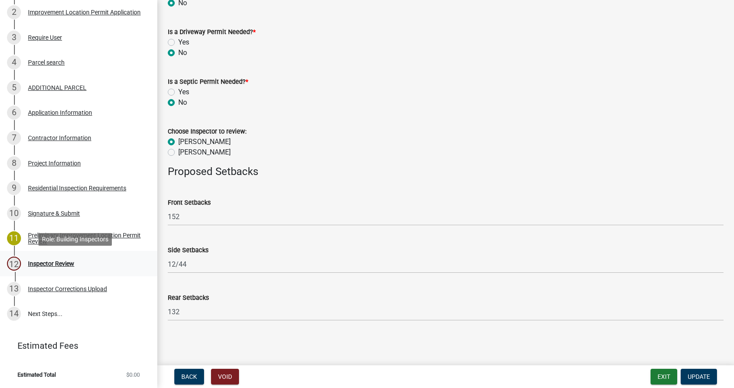
click at [32, 261] on div "Inspector Review" at bounding box center [51, 264] width 46 height 6
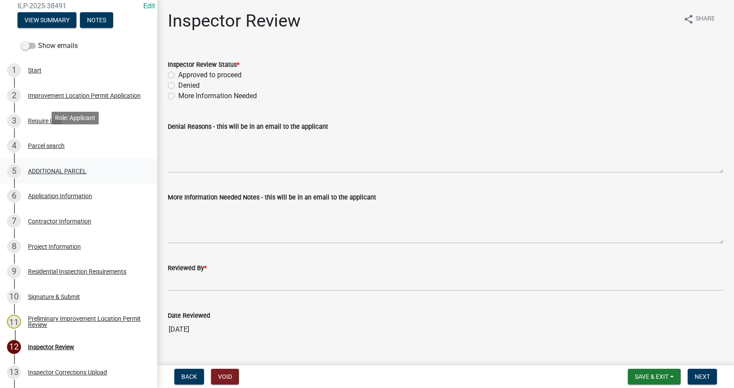
scroll to position [0, 0]
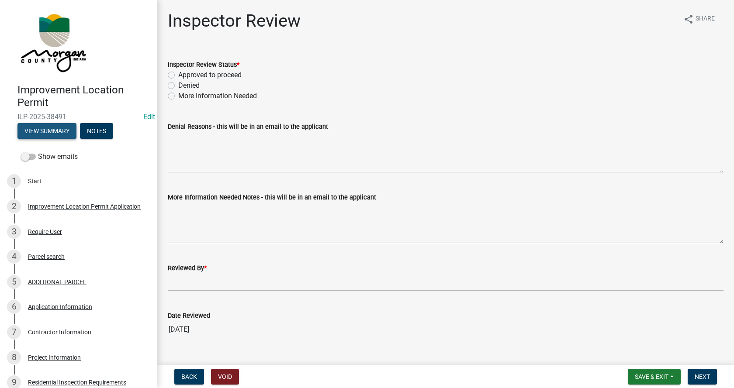
click at [45, 130] on button "View Summary" at bounding box center [46, 131] width 59 height 16
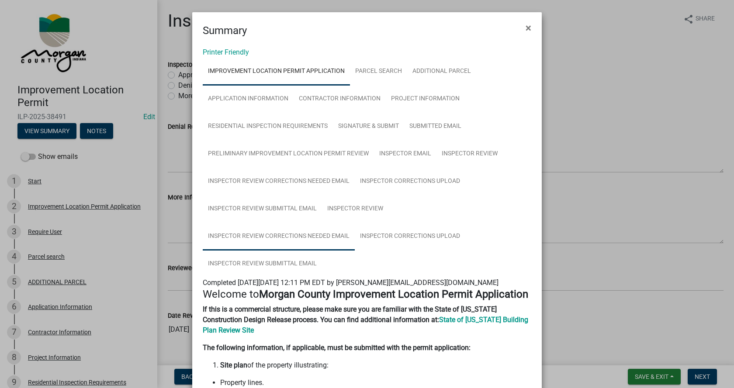
click at [254, 236] on link "Inspector Review Corrections Needed Email" at bounding box center [279, 237] width 152 height 28
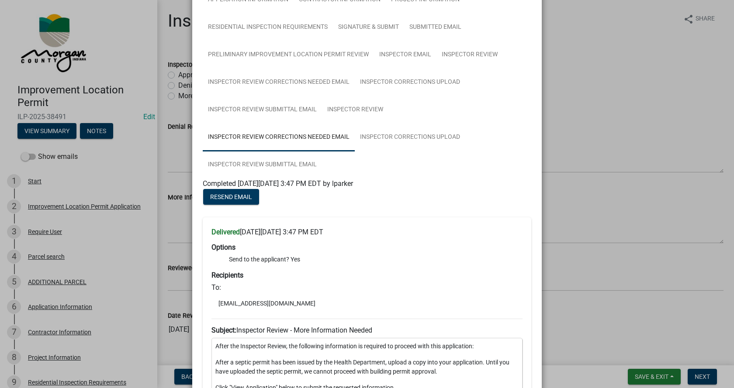
scroll to position [87, 0]
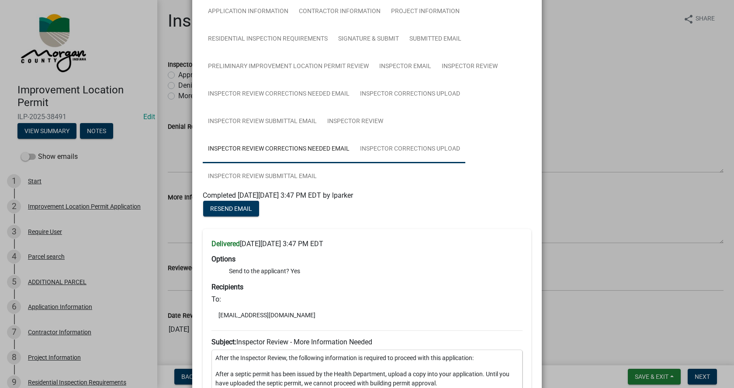
click at [399, 147] on link "Inspector Corrections Upload" at bounding box center [410, 149] width 111 height 28
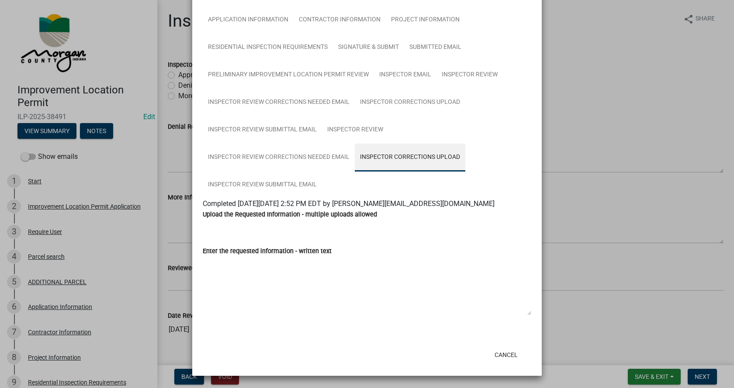
scroll to position [79, 0]
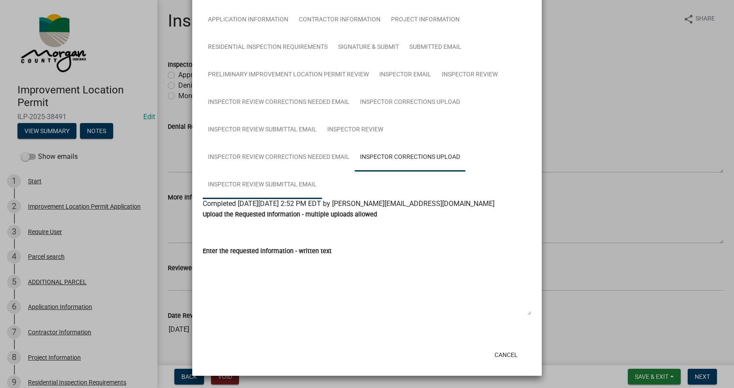
click at [252, 184] on link "Inspector Review Submittal Email" at bounding box center [262, 185] width 119 height 28
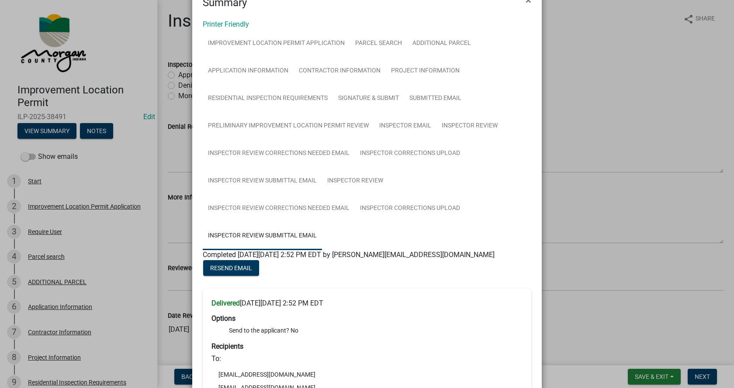
scroll to position [0, 0]
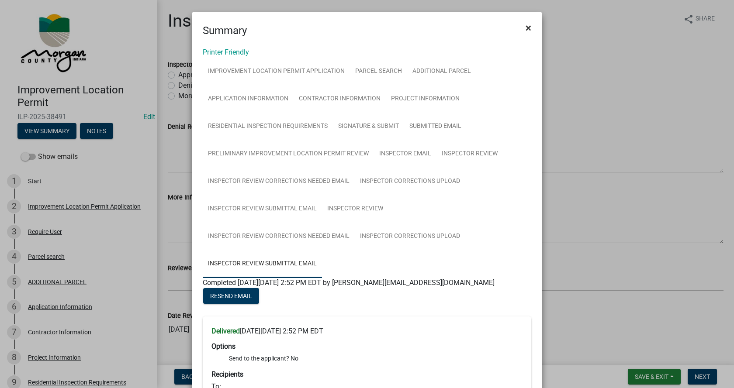
click at [527, 28] on span "×" at bounding box center [529, 28] width 6 height 12
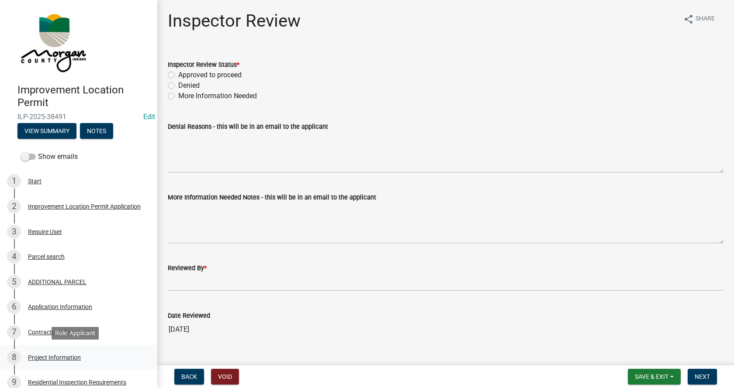
click at [36, 357] on div "Project Information" at bounding box center [54, 358] width 53 height 6
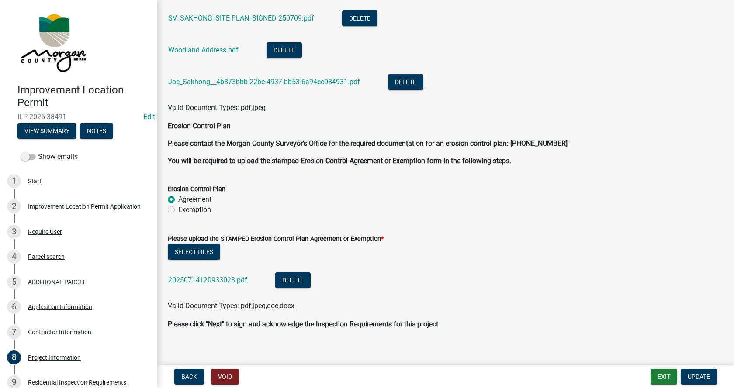
scroll to position [2258, 0]
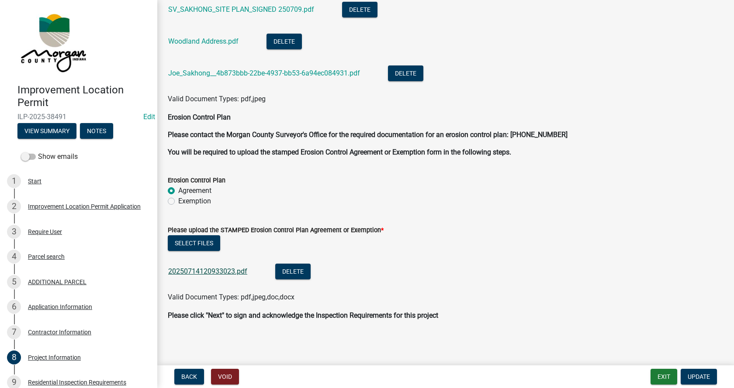
click at [196, 273] on link "20250714120933023.pdf" at bounding box center [207, 271] width 79 height 8
click at [178, 201] on label "Exemption" at bounding box center [194, 201] width 33 height 10
click at [178, 201] on input "Exemption" at bounding box center [181, 199] width 6 height 6
radio input "true"
click at [702, 375] on span "Update" at bounding box center [699, 377] width 22 height 7
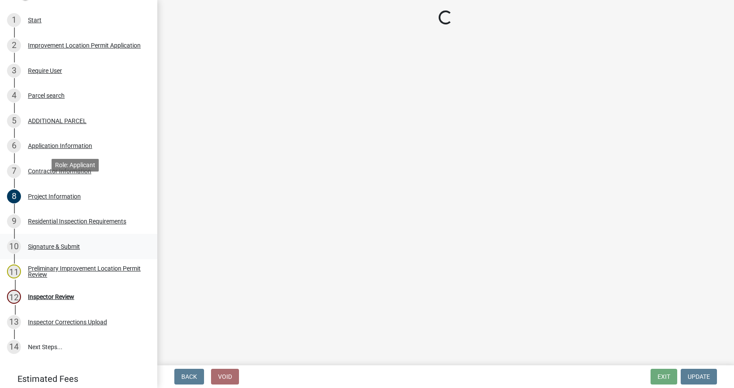
scroll to position [194, 0]
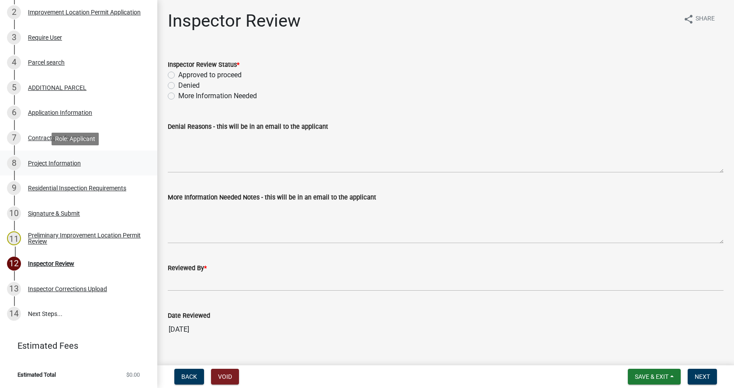
click at [32, 162] on div "Project Information" at bounding box center [54, 163] width 53 height 6
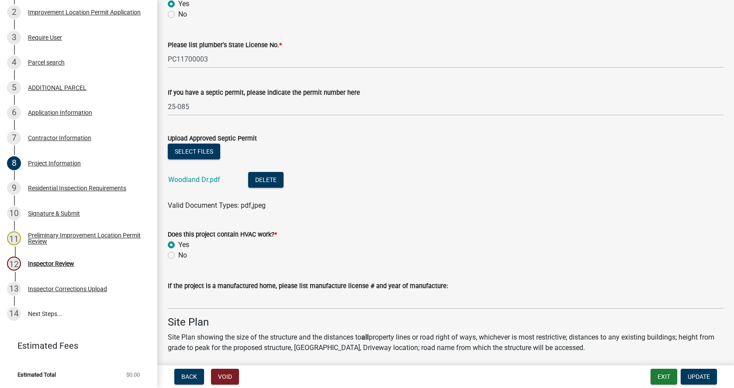
scroll to position [1486, 0]
click at [187, 178] on link "Woodland Dr.pdf" at bounding box center [194, 179] width 52 height 8
click at [36, 263] on div "Inspector Review" at bounding box center [51, 264] width 46 height 6
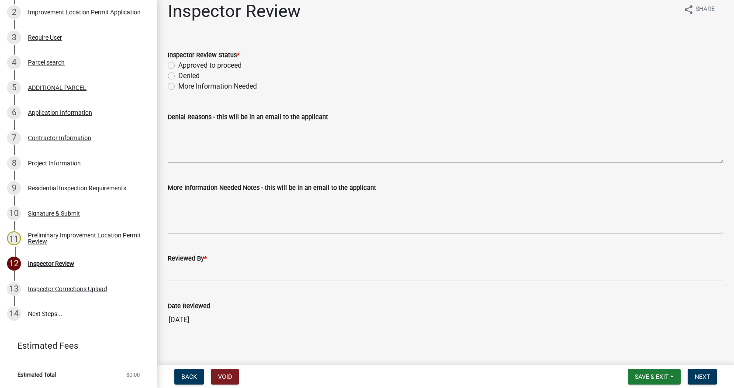
scroll to position [17, 0]
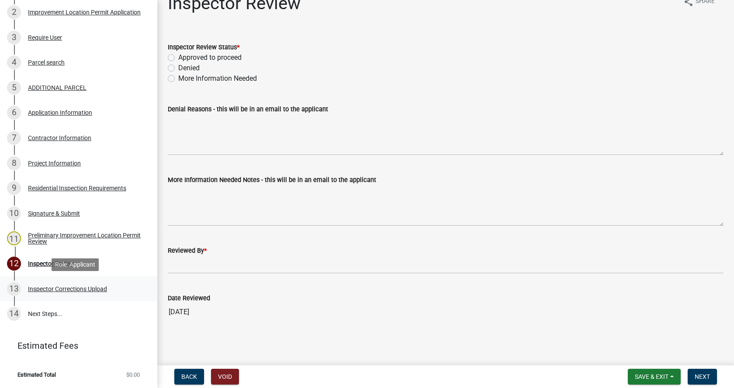
click at [44, 288] on div "Inspector Corrections Upload" at bounding box center [67, 289] width 79 height 6
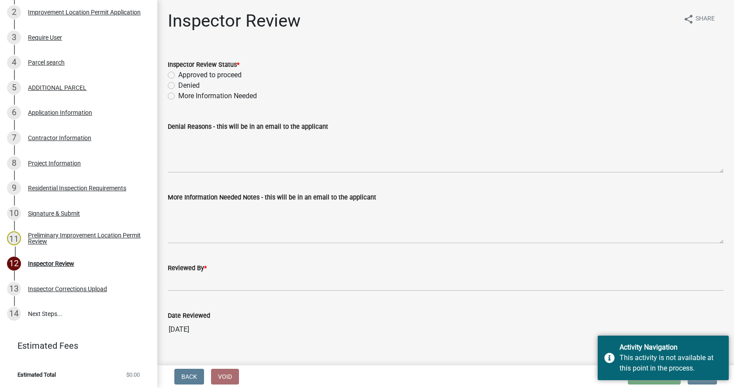
click at [178, 76] on label "Approved to proceed" at bounding box center [209, 75] width 63 height 10
click at [178, 76] on input "Approved to proceed" at bounding box center [181, 73] width 6 height 6
radio input "true"
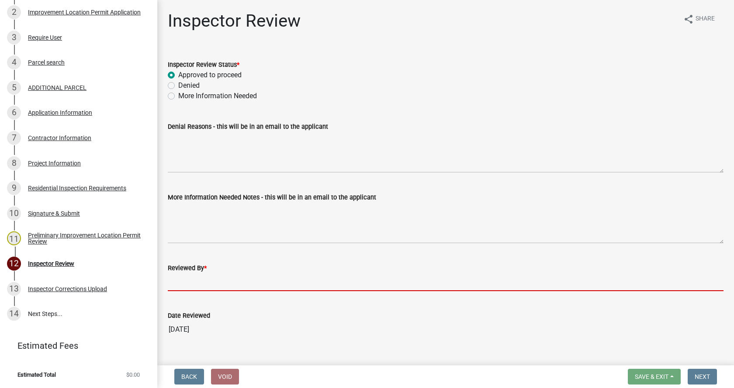
click at [177, 285] on input "Reviewed By *" at bounding box center [446, 283] width 556 height 18
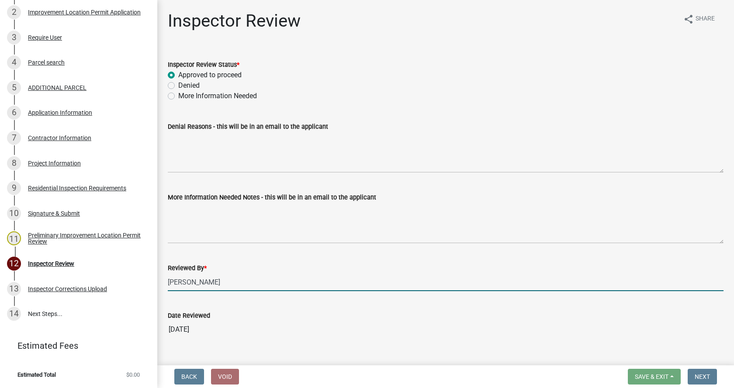
type input "[PERSON_NAME]"
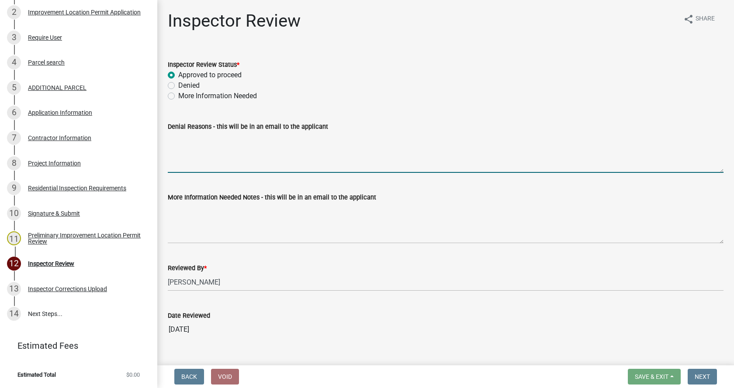
click at [206, 135] on textarea "Denial Reasons - this will be in an email to the applicant" at bounding box center [446, 152] width 556 height 41
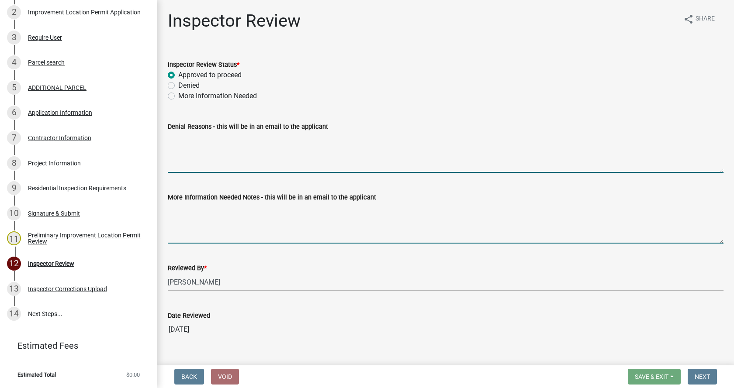
click at [194, 218] on textarea "More Information Needed Notes - this will be in an email to the applicant" at bounding box center [446, 223] width 556 height 41
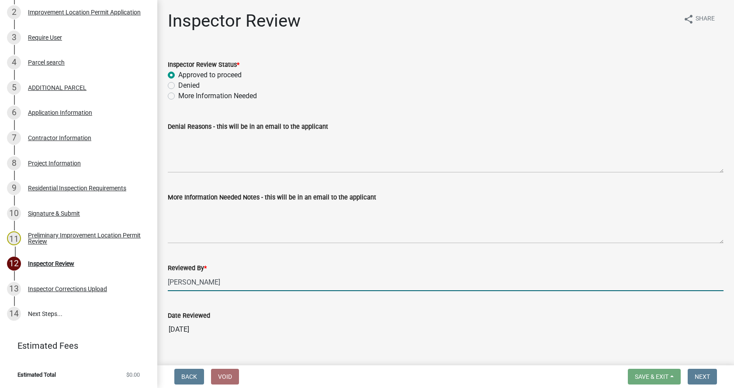
click at [224, 282] on input "[PERSON_NAME]" at bounding box center [446, 283] width 556 height 18
click at [178, 74] on label "Approved to proceed" at bounding box center [209, 75] width 63 height 10
click at [178, 74] on input "Approved to proceed" at bounding box center [181, 73] width 6 height 6
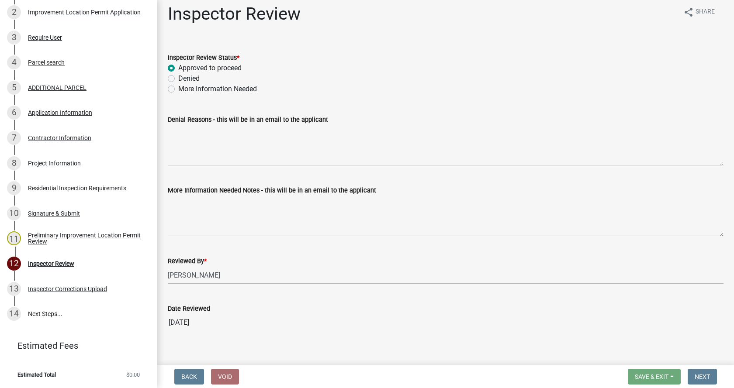
scroll to position [17, 0]
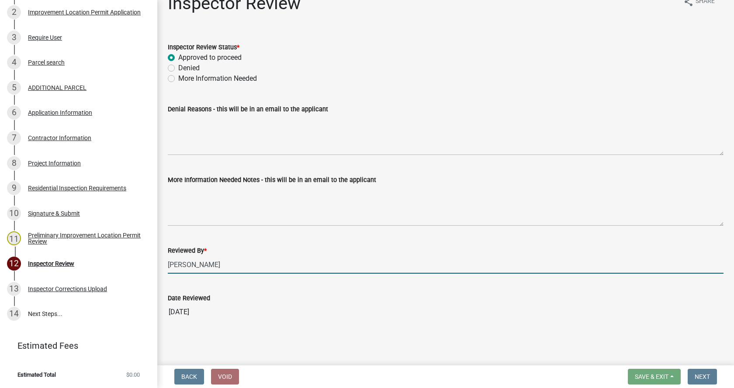
click at [232, 261] on input "[PERSON_NAME]" at bounding box center [446, 265] width 556 height 18
click at [208, 318] on input "[DATE]" at bounding box center [446, 312] width 556 height 17
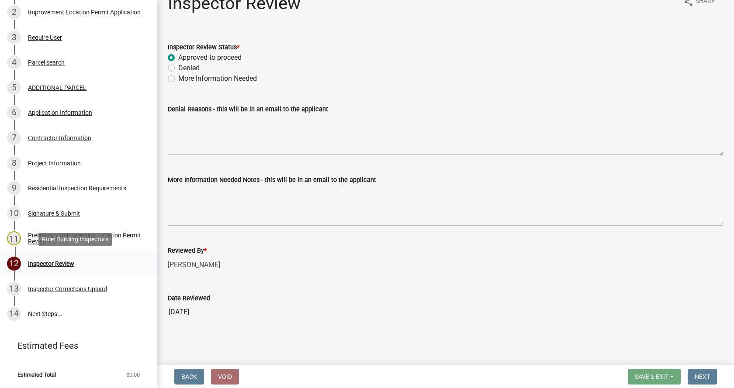
click at [31, 263] on div "Inspector Review" at bounding box center [51, 264] width 46 height 6
click at [31, 233] on div "Preliminary Improvement Location Permit Review" at bounding box center [85, 238] width 115 height 12
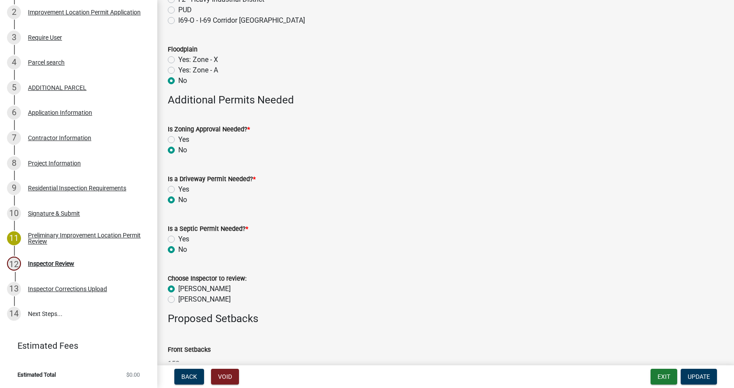
scroll to position [427, 0]
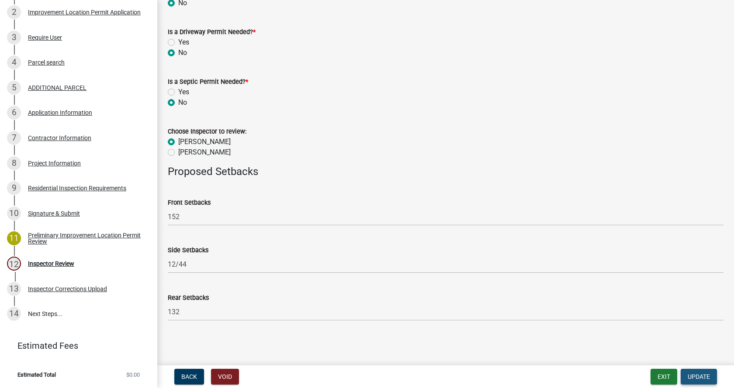
click at [696, 375] on span "Update" at bounding box center [699, 377] width 22 height 7
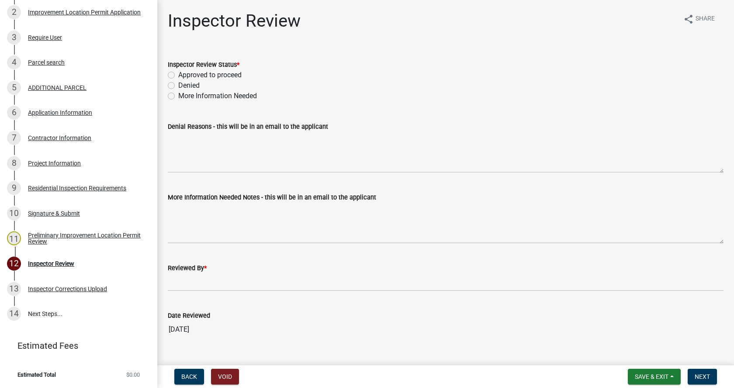
click at [178, 75] on label "Approved to proceed" at bounding box center [209, 75] width 63 height 10
click at [178, 75] on input "Approved to proceed" at bounding box center [181, 73] width 6 height 6
radio input "true"
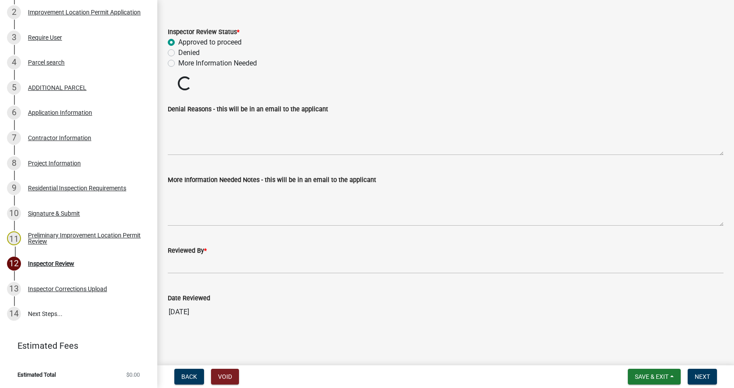
scroll to position [17, 0]
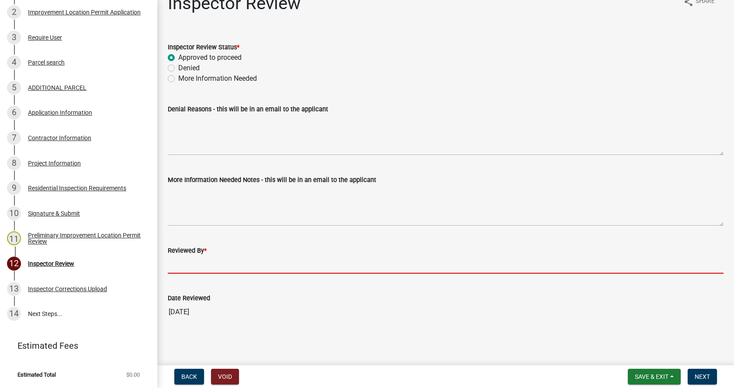
click at [177, 270] on input "Reviewed By *" at bounding box center [446, 265] width 556 height 18
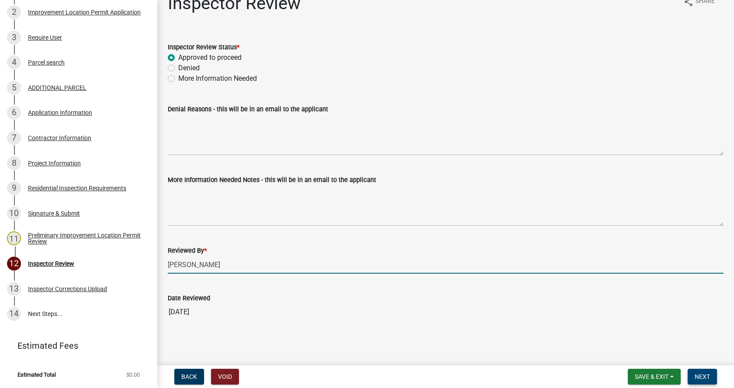
type input "[PERSON_NAME]"
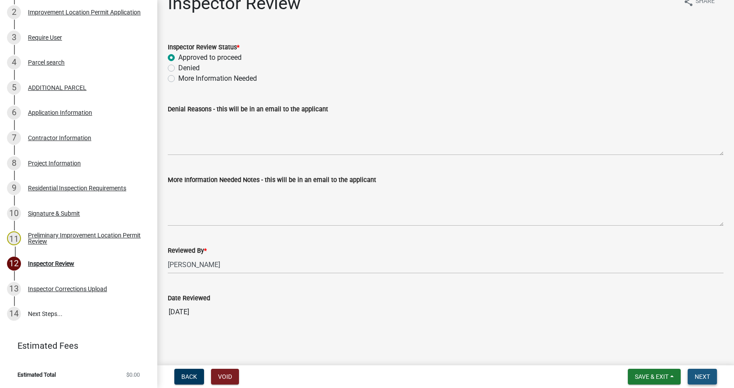
click at [708, 374] on span "Next" at bounding box center [702, 377] width 15 height 7
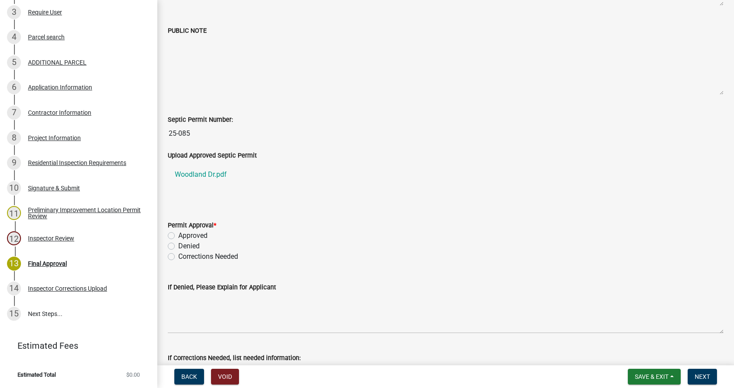
scroll to position [175, 0]
click at [178, 234] on label "Approved" at bounding box center [192, 234] width 29 height 10
click at [178, 234] on input "Approved" at bounding box center [181, 232] width 6 height 6
radio input "true"
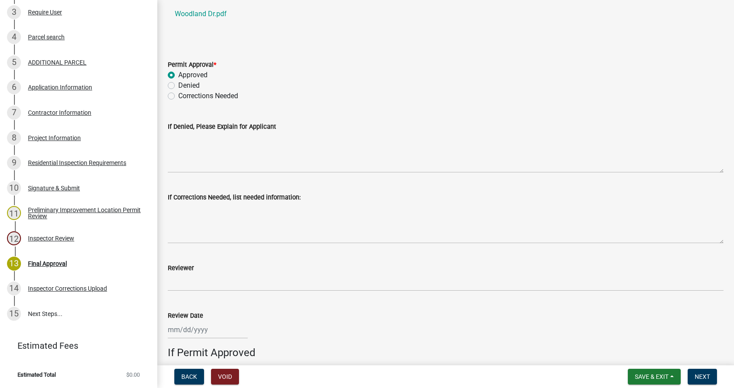
scroll to position [350, 0]
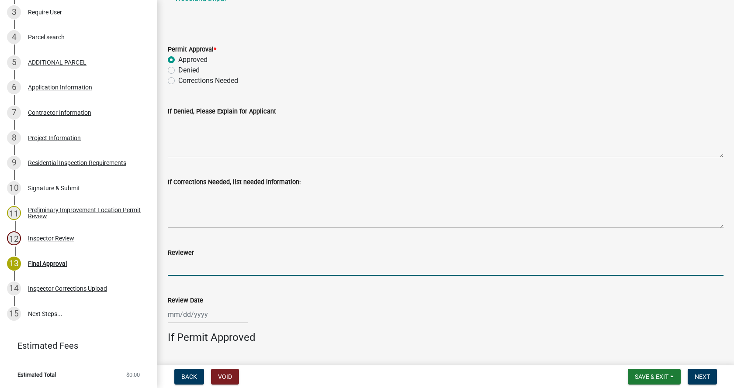
click at [187, 273] on input "Reviewer" at bounding box center [446, 267] width 556 height 18
type input "[PERSON_NAME] / [PERSON_NAME]"
click at [178, 316] on div at bounding box center [208, 315] width 80 height 18
select select "8"
select select "2025"
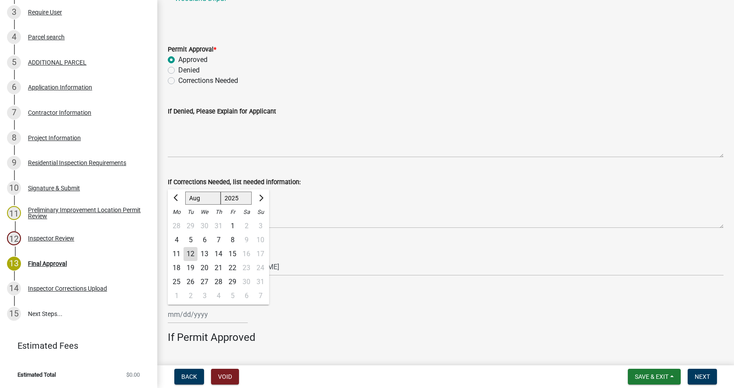
click at [192, 254] on div "12" at bounding box center [191, 254] width 14 height 14
type input "[DATE]"
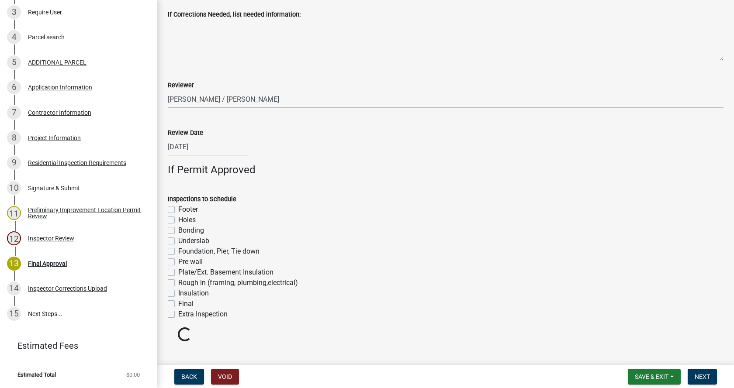
scroll to position [524, 0]
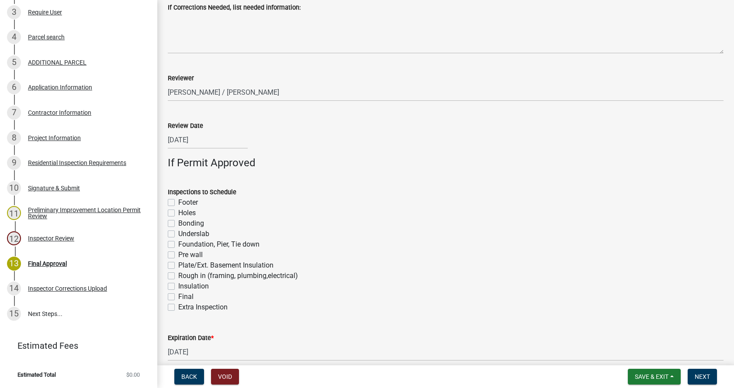
click at [178, 203] on label "Footer" at bounding box center [188, 203] width 20 height 10
click at [178, 203] on input "Footer" at bounding box center [181, 201] width 6 height 6
checkbox input "true"
checkbox input "false"
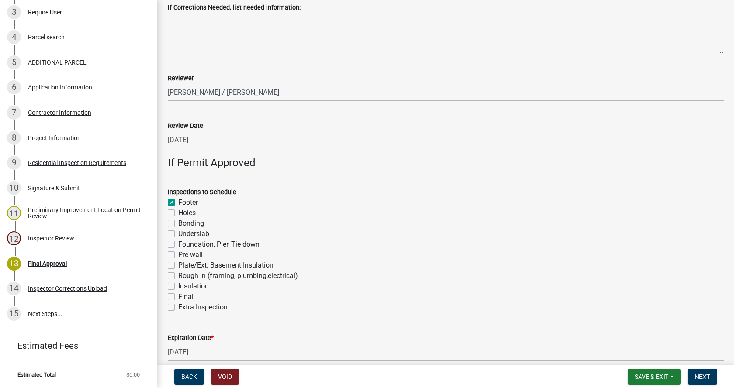
checkbox input "false"
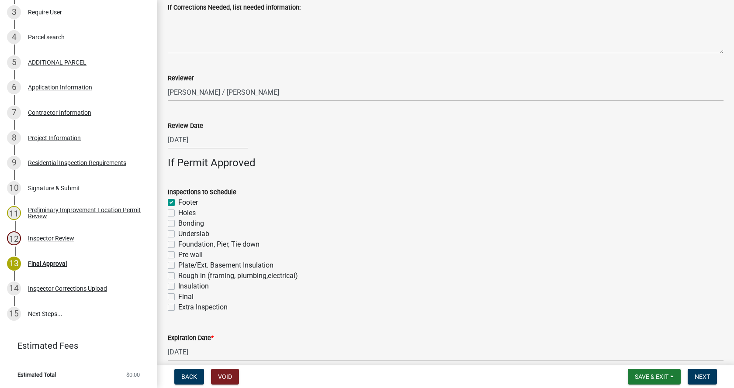
checkbox input "false"
click at [178, 246] on label "Foundation, Pier, Tie down" at bounding box center [218, 244] width 81 height 10
click at [178, 245] on input "Foundation, Pier, Tie down" at bounding box center [181, 242] width 6 height 6
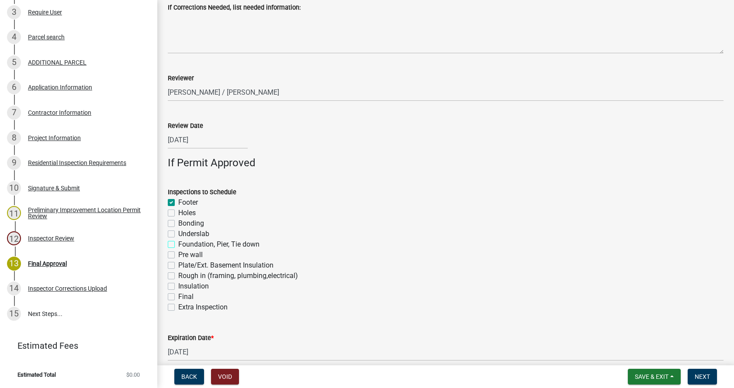
checkbox input "true"
checkbox input "false"
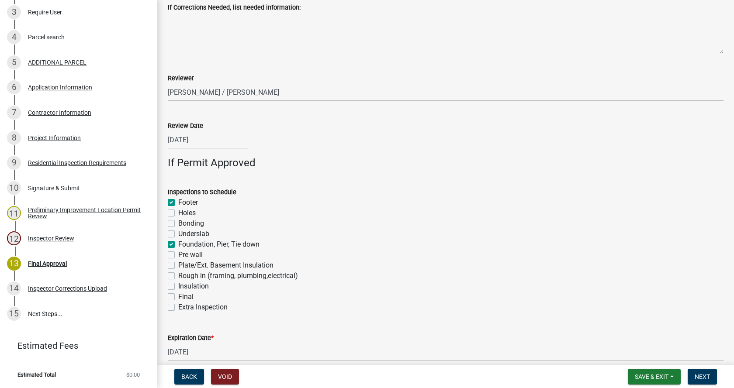
checkbox input "true"
checkbox input "false"
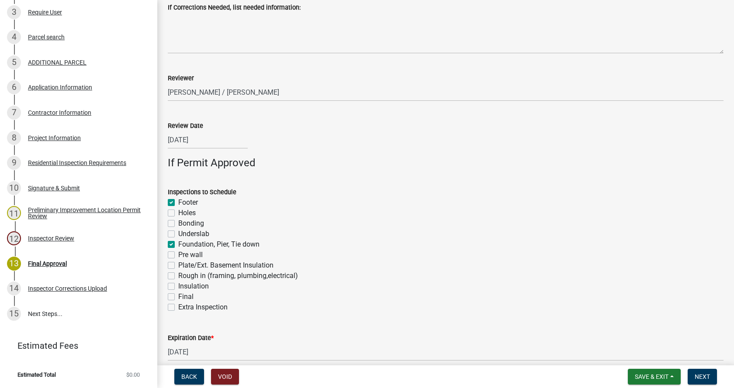
checkbox input "false"
click at [178, 277] on label "Rough in (framing, plumbing,electrical)" at bounding box center [238, 276] width 120 height 10
click at [178, 277] on input "Rough in (framing, plumbing,electrical)" at bounding box center [181, 274] width 6 height 6
checkbox input "true"
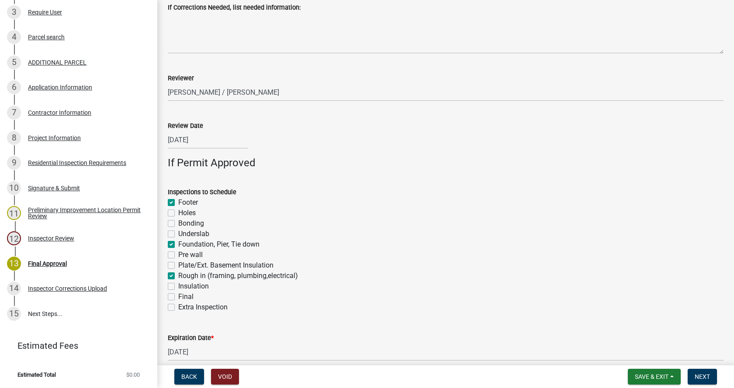
checkbox input "true"
checkbox input "false"
checkbox input "true"
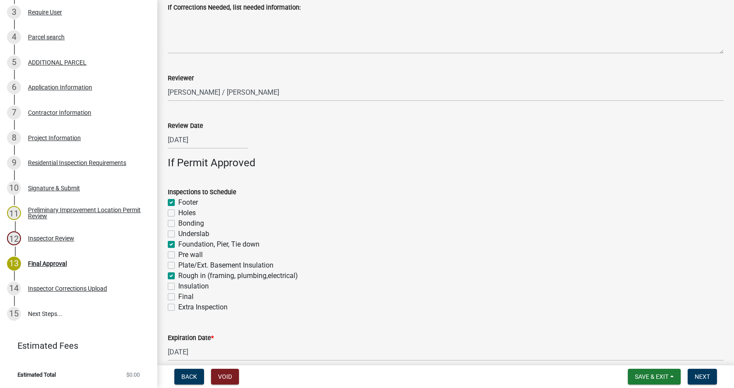
checkbox input "false"
checkbox input "true"
checkbox input "false"
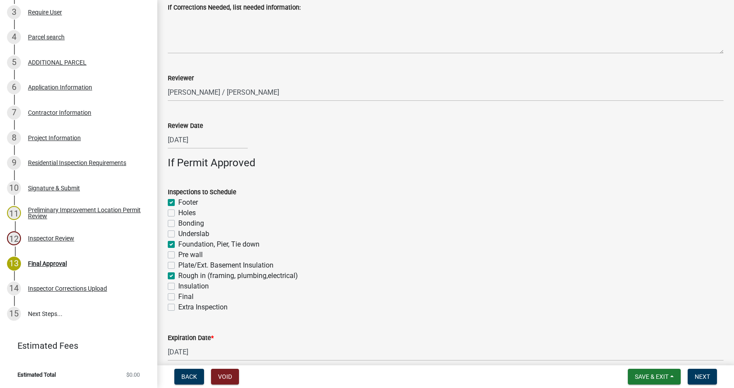
checkbox input "false"
click at [178, 286] on label "Insulation" at bounding box center [193, 286] width 31 height 10
click at [178, 286] on input "Insulation" at bounding box center [181, 284] width 6 height 6
checkbox input "true"
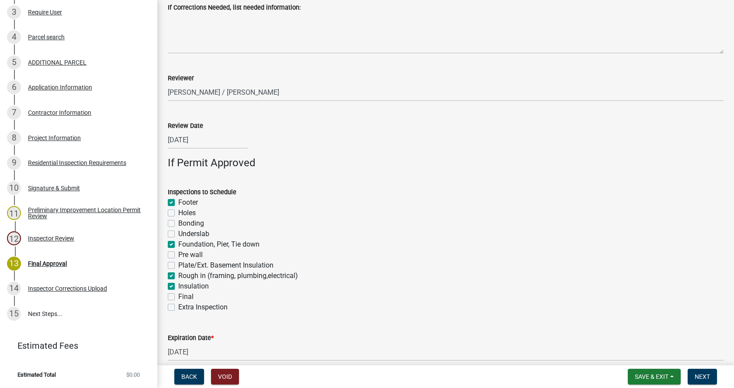
checkbox input "false"
checkbox input "true"
checkbox input "false"
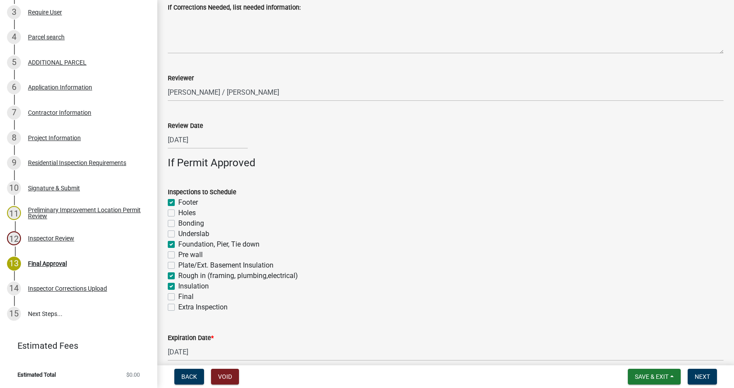
checkbox input "false"
checkbox input "true"
checkbox input "false"
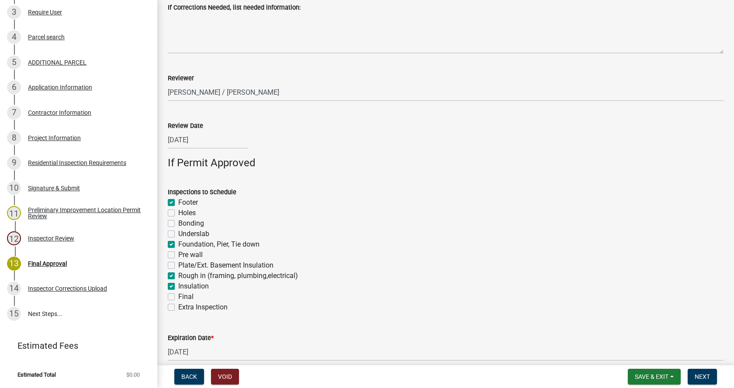
click at [178, 296] on label "Final" at bounding box center [185, 297] width 15 height 10
click at [178, 296] on input "Final" at bounding box center [181, 295] width 6 height 6
checkbox input "true"
checkbox input "false"
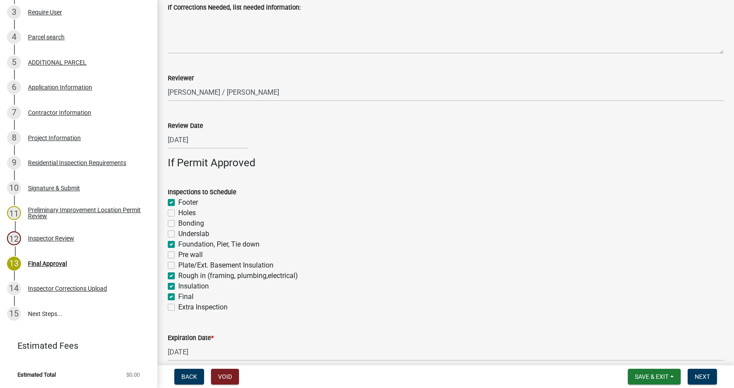
checkbox input "false"
checkbox input "true"
checkbox input "false"
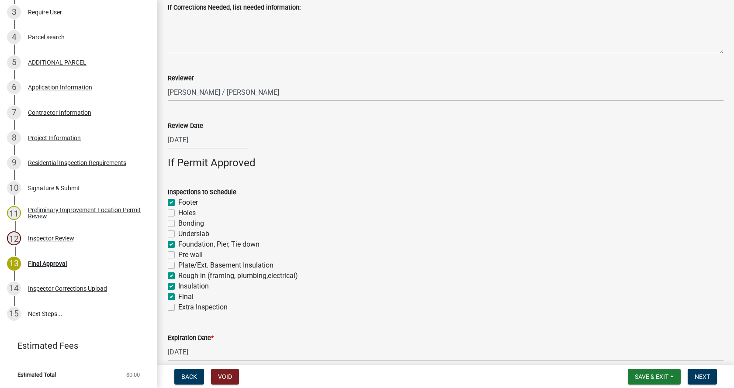
checkbox input "true"
checkbox input "false"
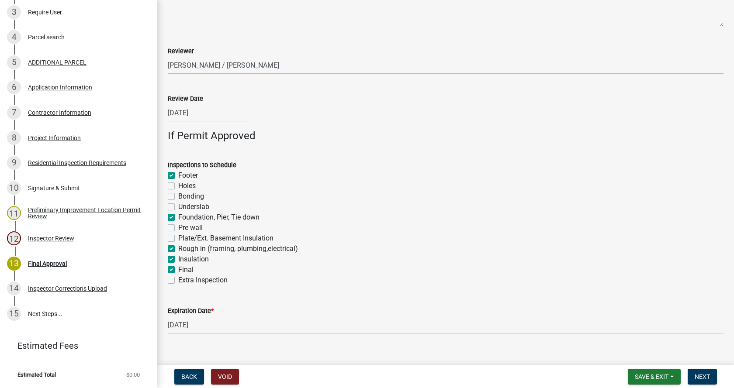
scroll to position [565, 0]
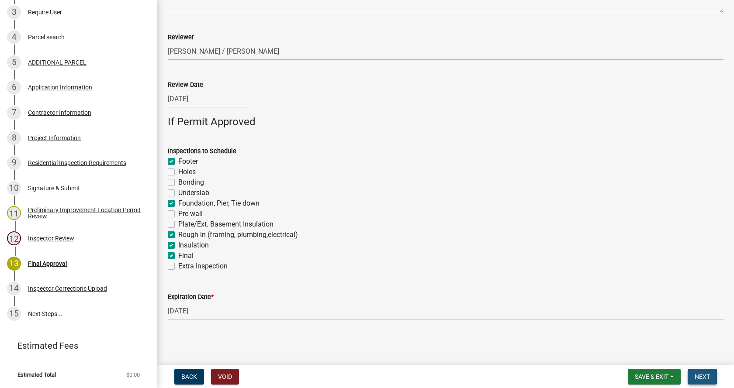
click at [704, 378] on span "Next" at bounding box center [702, 377] width 15 height 7
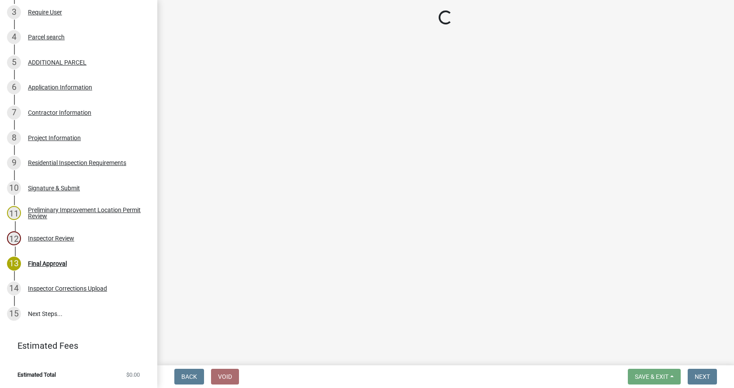
scroll to position [396, 0]
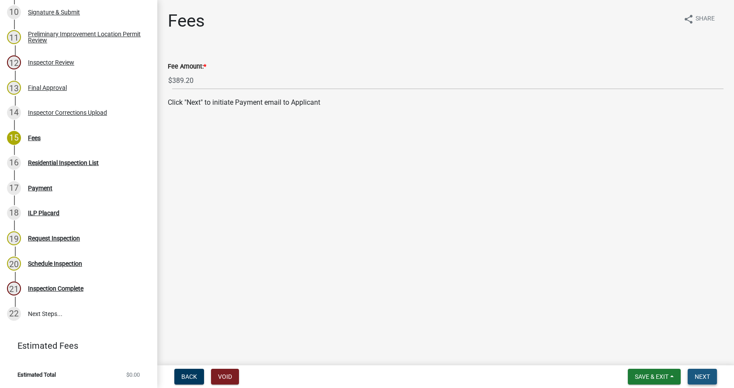
click at [707, 377] on span "Next" at bounding box center [702, 377] width 15 height 7
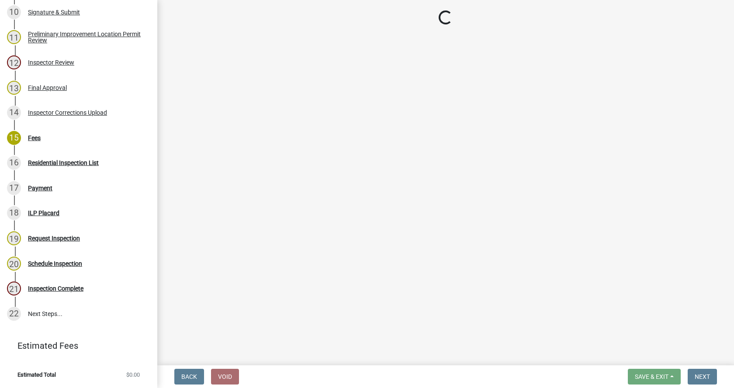
select select "3: 3"
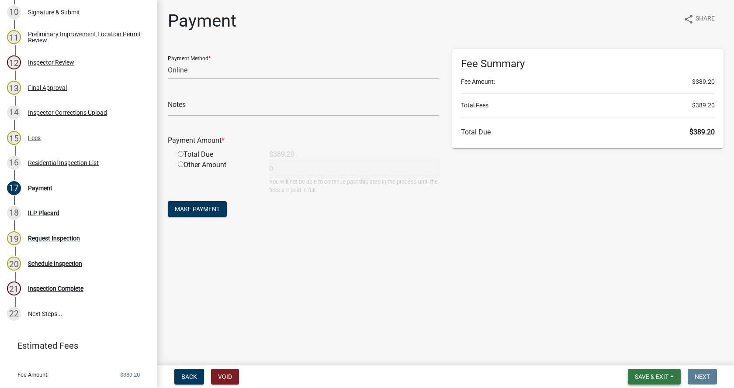
click at [671, 376] on button "Save & Exit" at bounding box center [654, 377] width 53 height 16
click at [630, 356] on button "Save & Exit" at bounding box center [646, 354] width 70 height 21
